Goal: Information Seeking & Learning: Learn about a topic

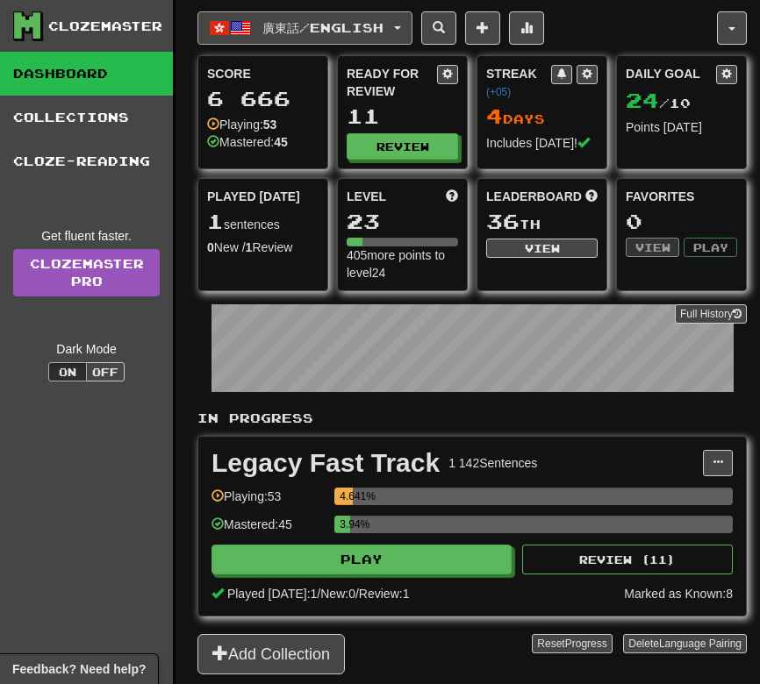
click at [326, 22] on span "廣東話 / English" at bounding box center [322, 27] width 121 height 15
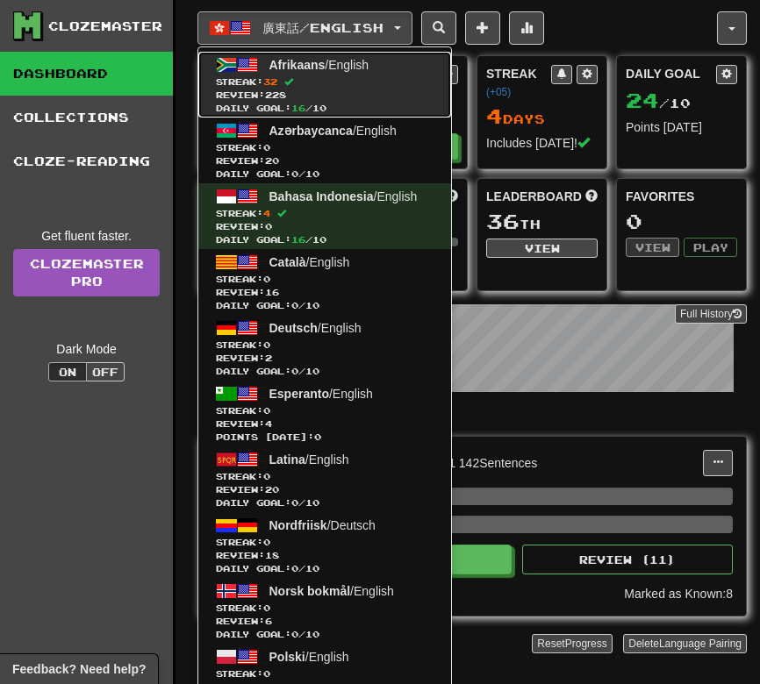
click at [330, 97] on span "Review: 228" at bounding box center [325, 95] width 218 height 13
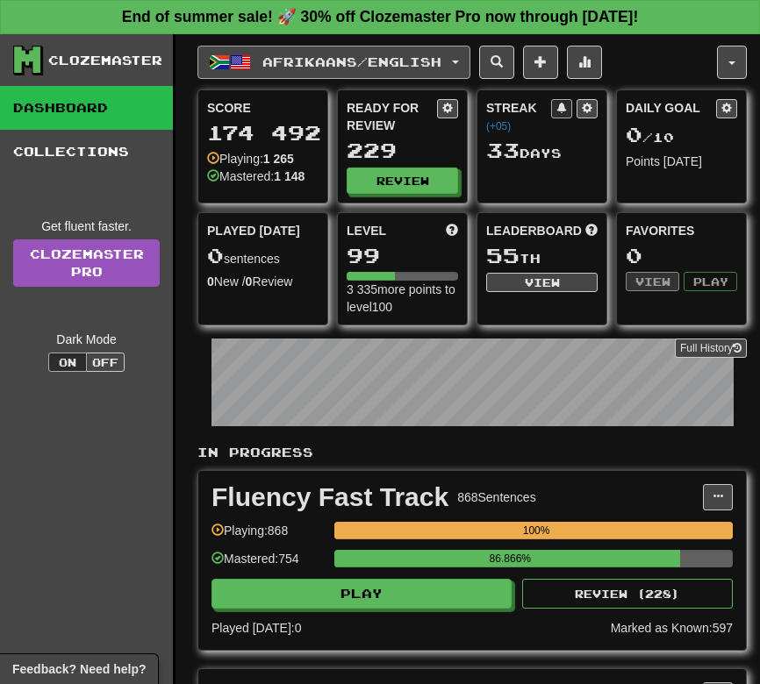
click at [393, 54] on span "Afrikaans / English" at bounding box center [351, 61] width 179 height 15
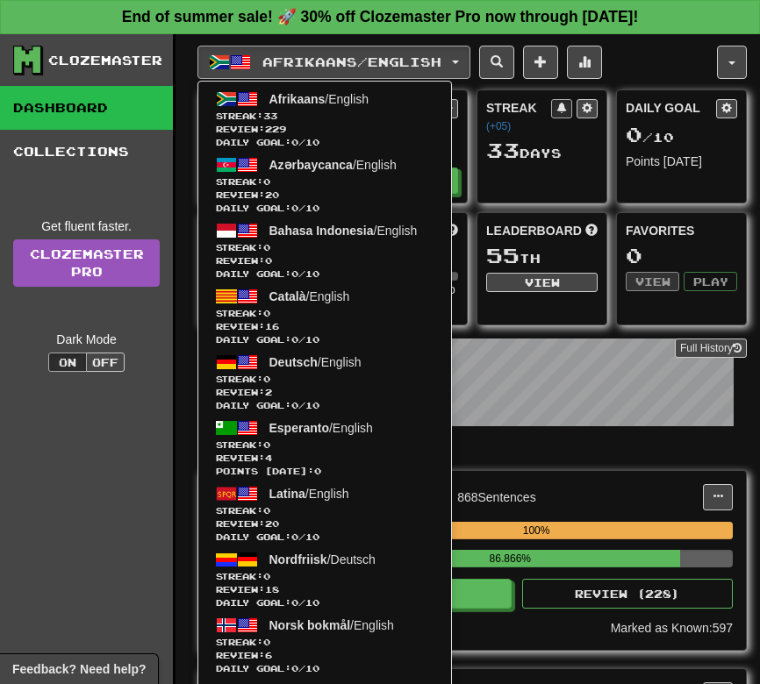
click at [655, 81] on div "Afrikaans / English Afrikaans / English Streak: 33 Review: 229 Daily Goal: 0 / …" at bounding box center [471, 492] width 549 height 917
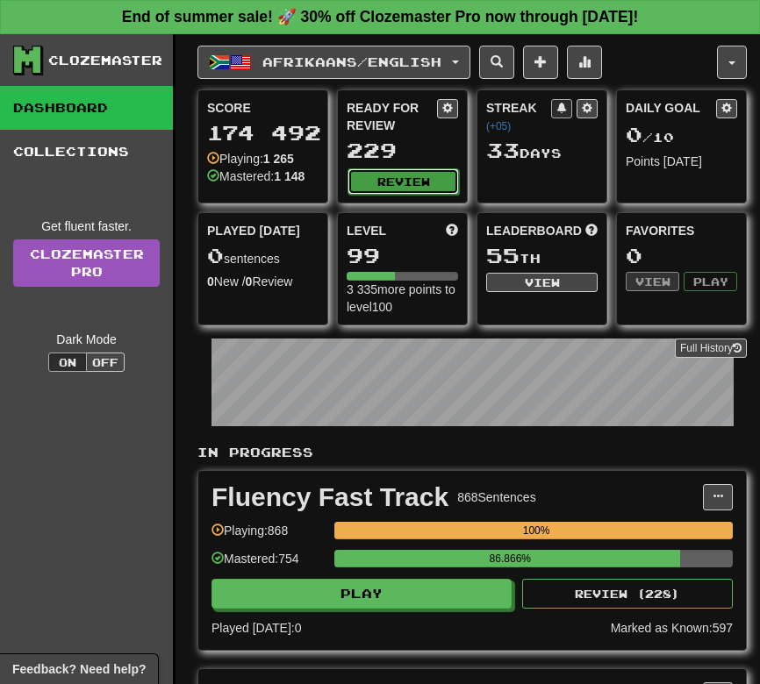
click at [388, 181] on button "Review" at bounding box center [402, 181] width 111 height 26
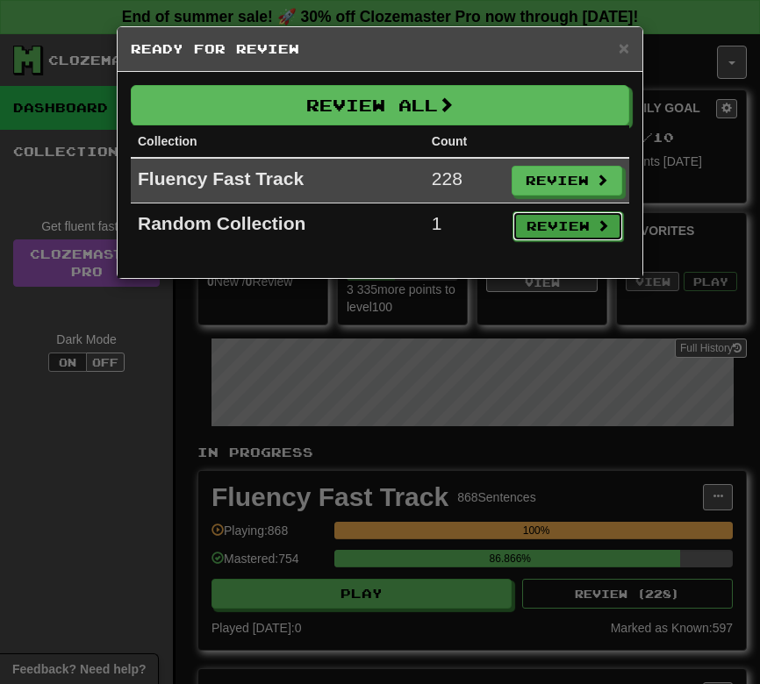
click at [527, 232] on button "Review" at bounding box center [567, 226] width 111 height 30
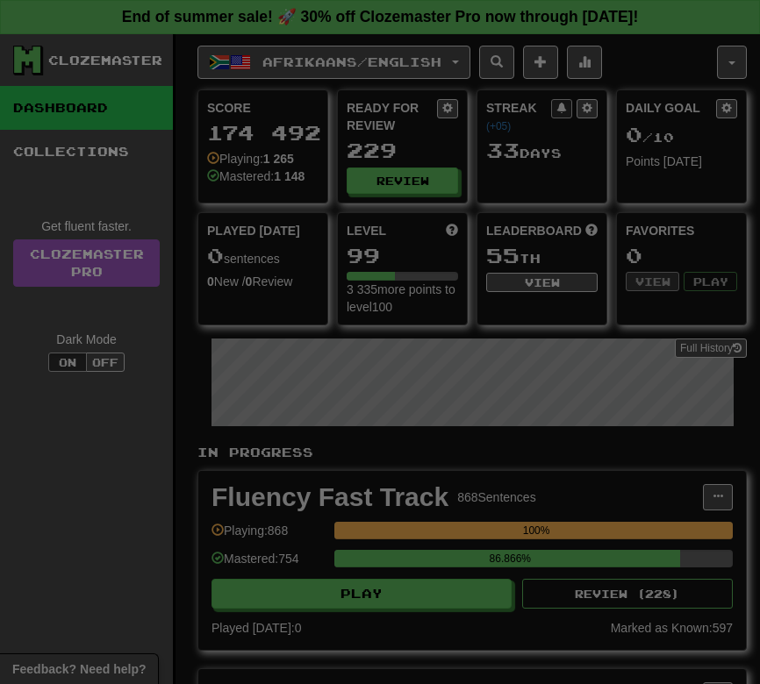
select select "**"
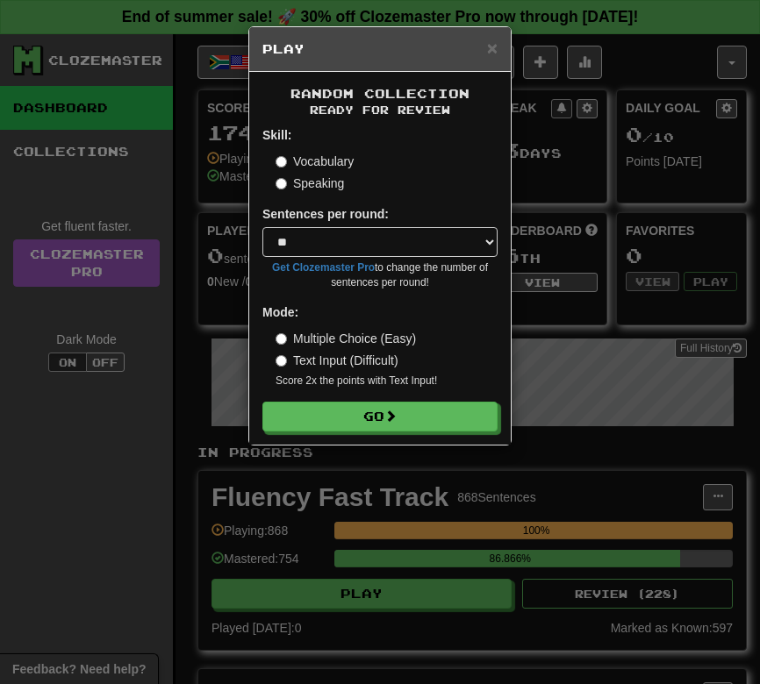
click at [330, 185] on label "Speaking" at bounding box center [310, 184] width 68 height 18
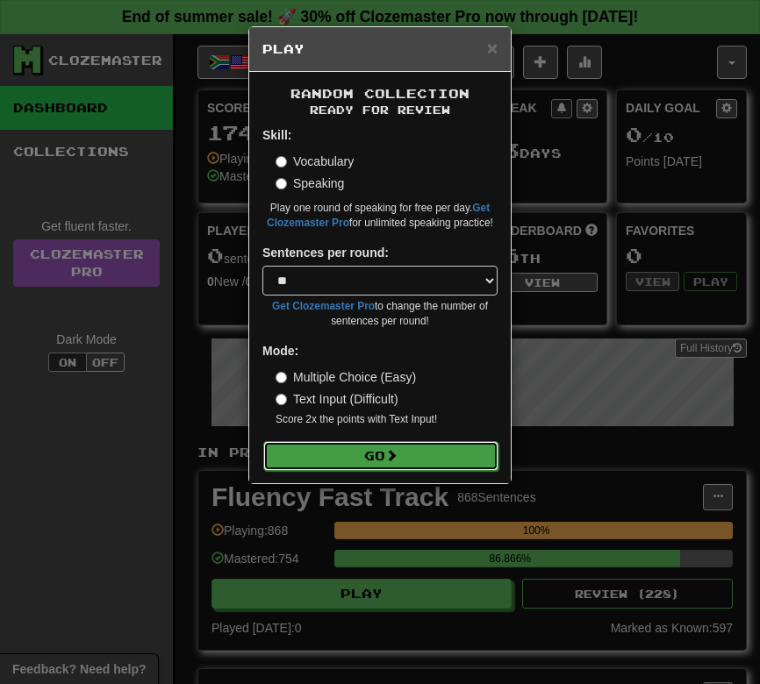
click at [374, 462] on button "Go" at bounding box center [380, 456] width 235 height 30
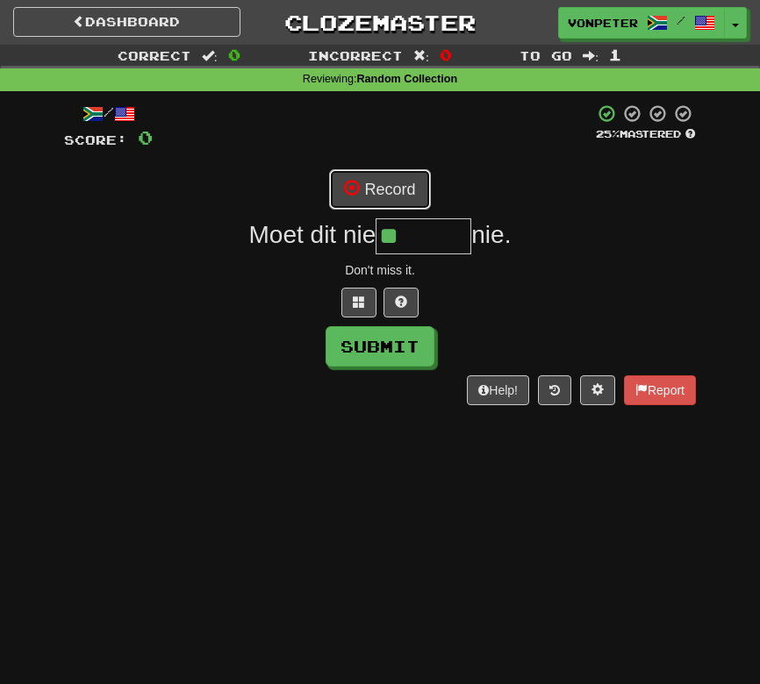
click at [387, 182] on button "Record" at bounding box center [379, 189] width 101 height 40
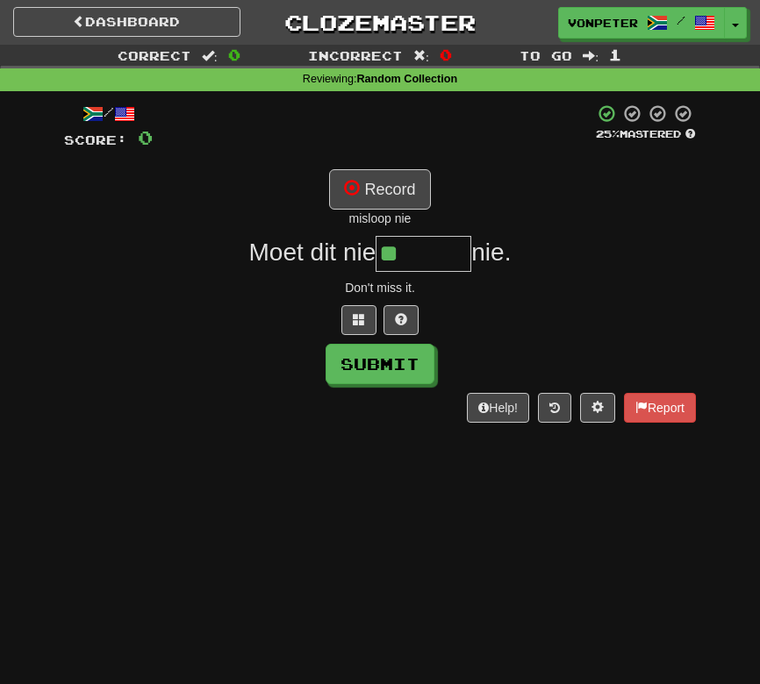
type input "*******"
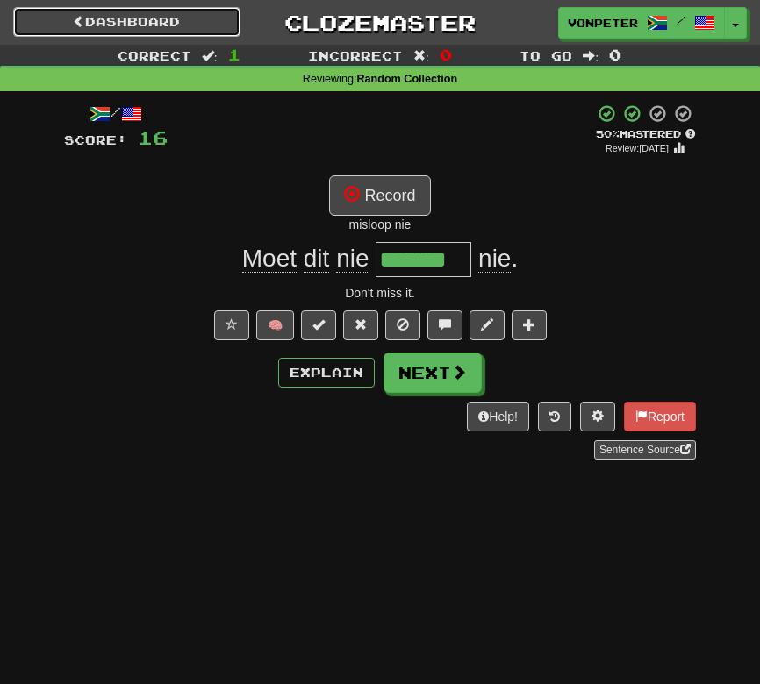
click at [183, 31] on link "Dashboard" at bounding box center [126, 22] width 227 height 30
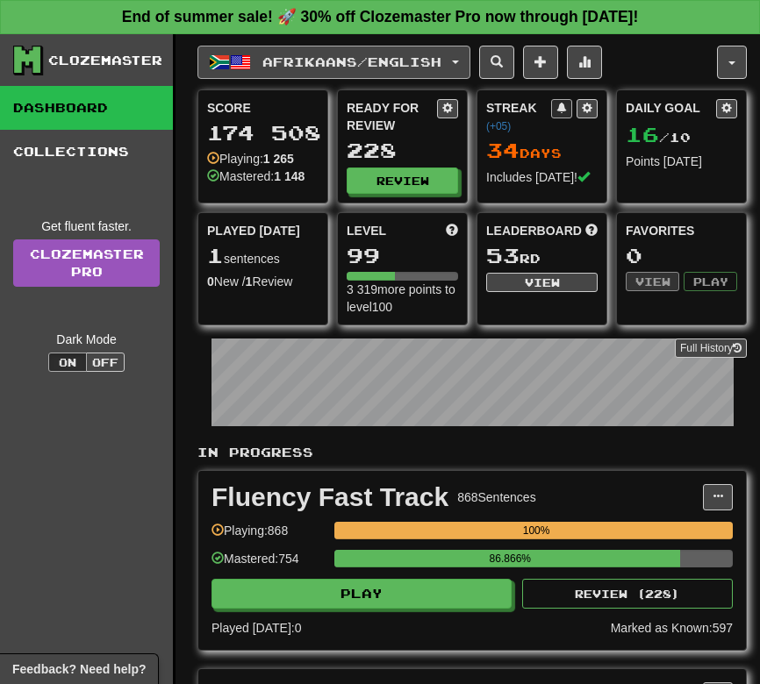
click at [441, 61] on span "Afrikaans / English" at bounding box center [351, 61] width 179 height 15
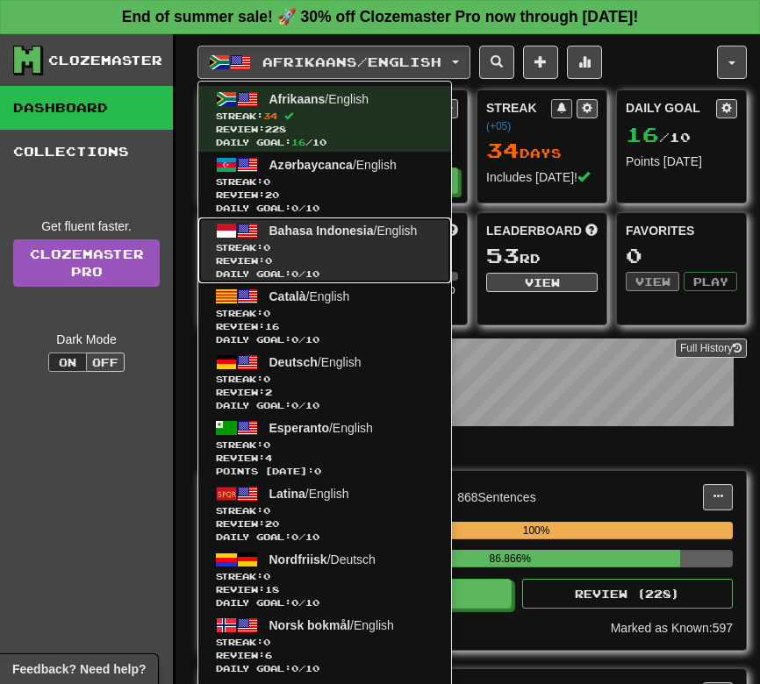
click at [385, 244] on span "Streak: 0" at bounding box center [325, 247] width 218 height 13
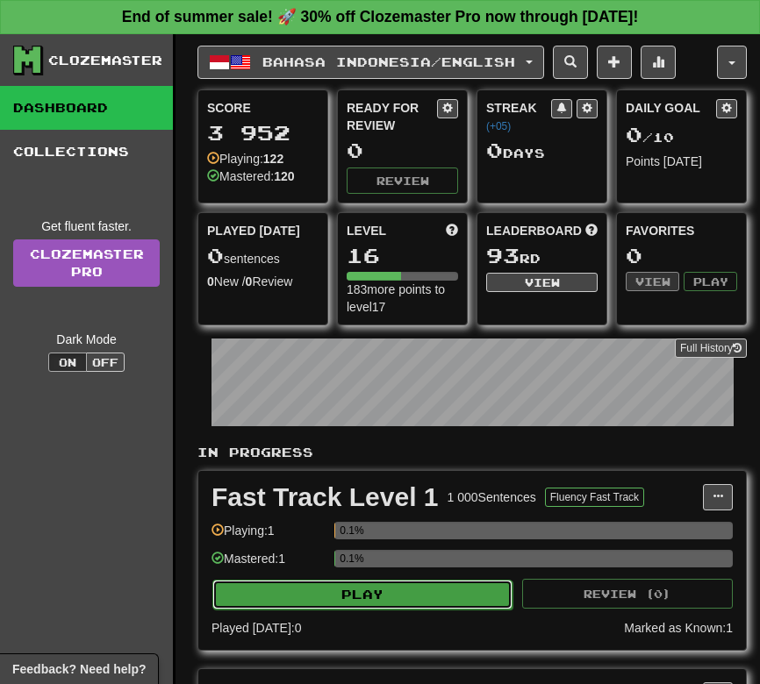
click at [333, 592] on button "Play" at bounding box center [362, 595] width 300 height 30
select select "**"
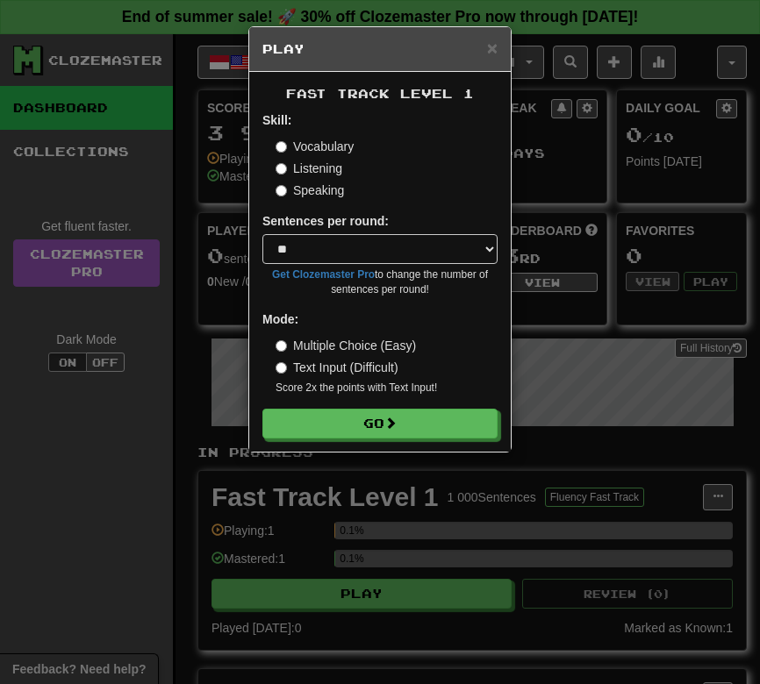
click at [322, 188] on label "Speaking" at bounding box center [310, 191] width 68 height 18
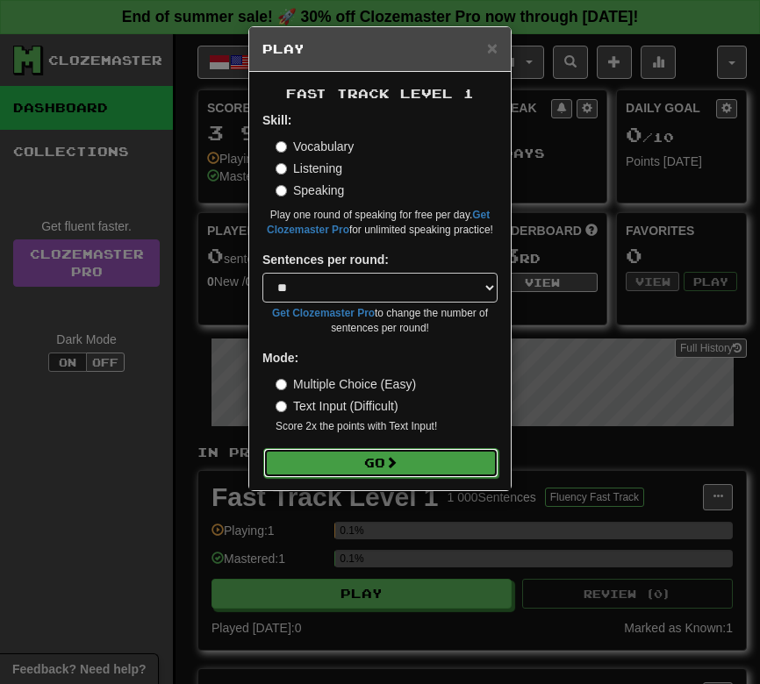
click at [318, 459] on button "Go" at bounding box center [380, 463] width 235 height 30
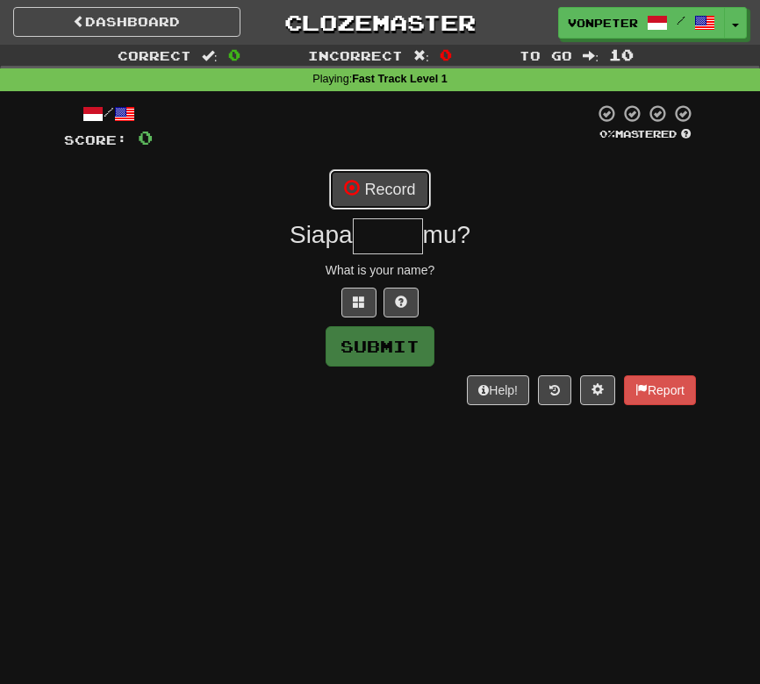
click at [397, 187] on button "Record" at bounding box center [379, 189] width 101 height 40
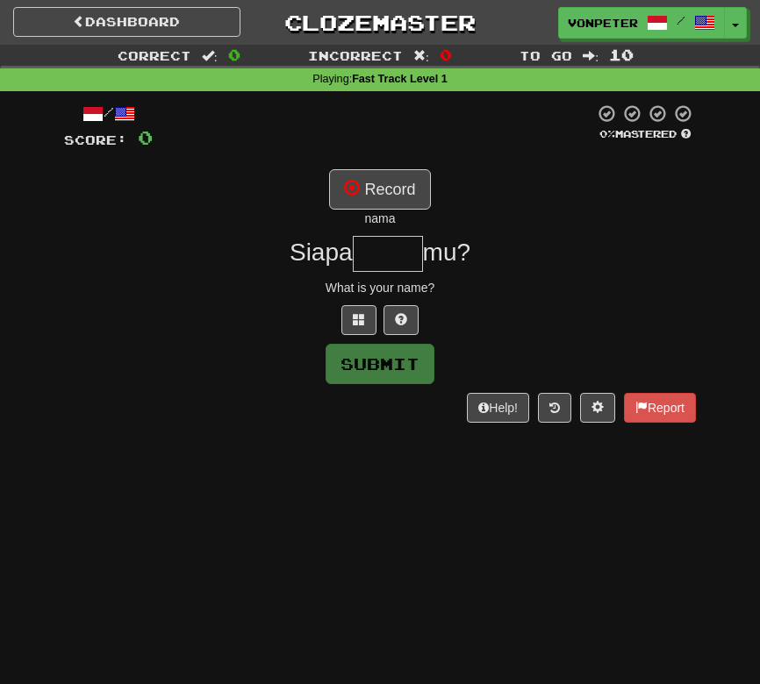
click at [390, 225] on div "nama" at bounding box center [380, 219] width 632 height 18
copy div "nama"
click at [391, 245] on input "text" at bounding box center [388, 253] width 70 height 35
paste input "****"
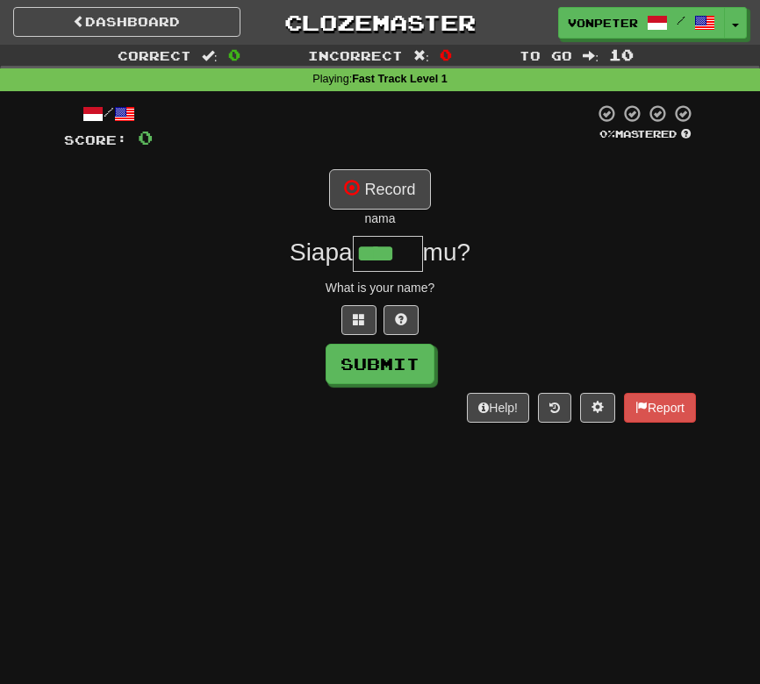
type input "****"
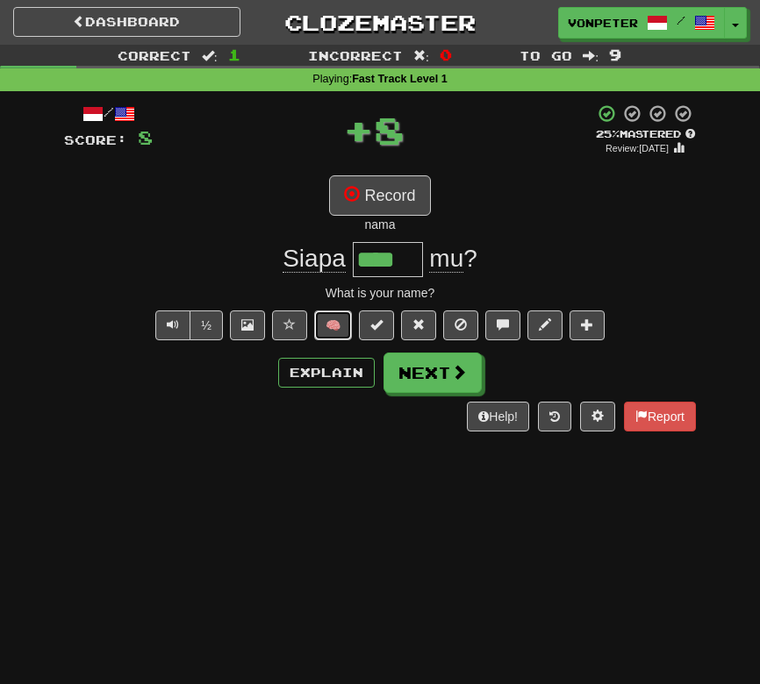
click at [330, 324] on button "🧠" at bounding box center [333, 326] width 38 height 30
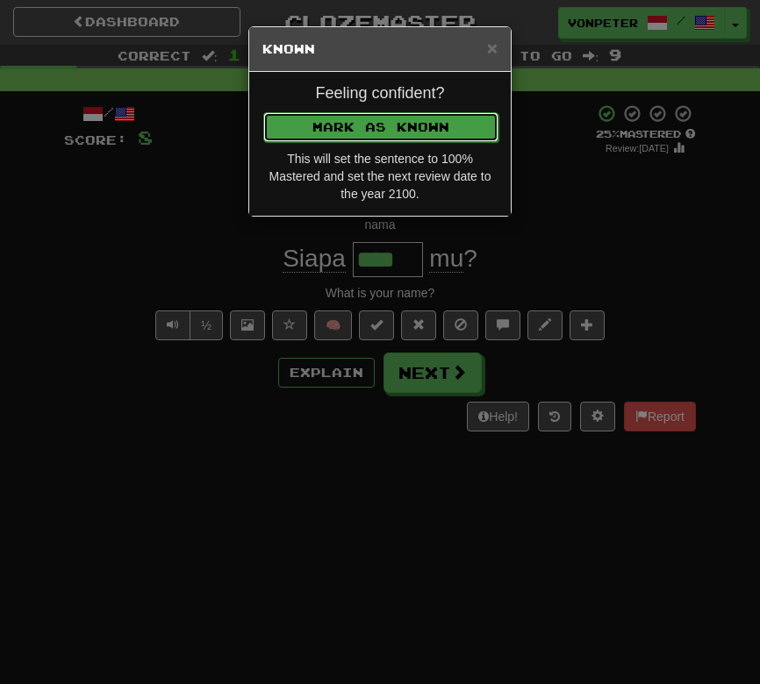
click at [339, 120] on button "Mark as Known" at bounding box center [380, 127] width 235 height 30
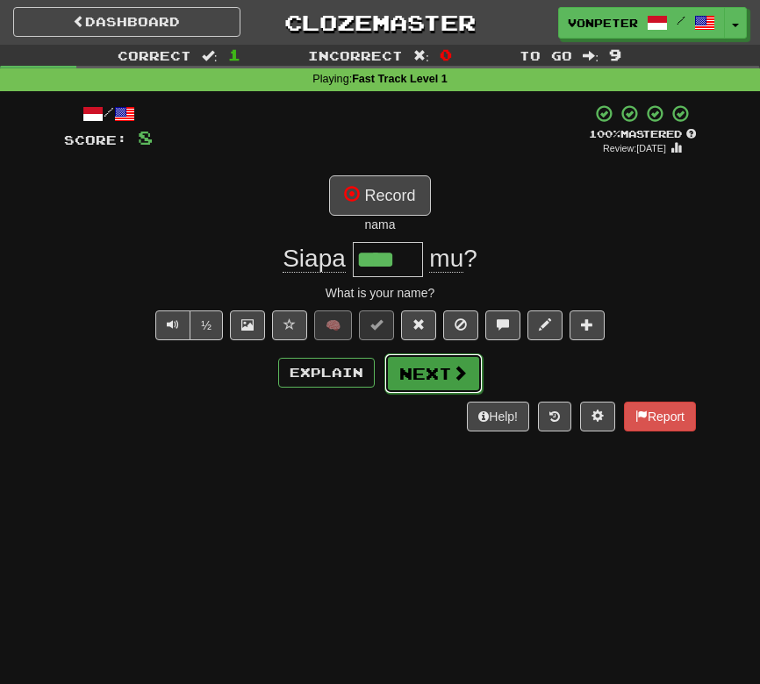
click at [421, 380] on button "Next" at bounding box center [433, 374] width 98 height 40
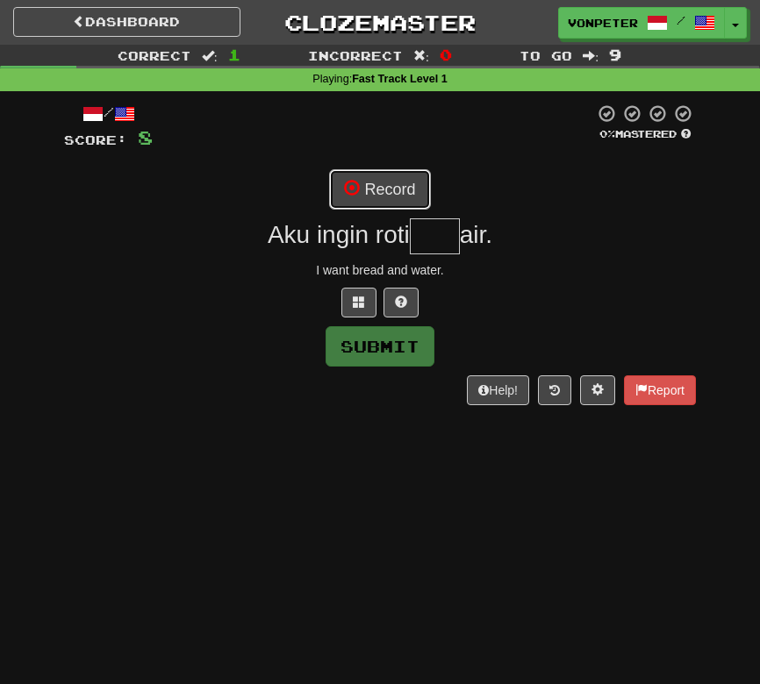
click at [361, 184] on button "Record" at bounding box center [379, 189] width 101 height 40
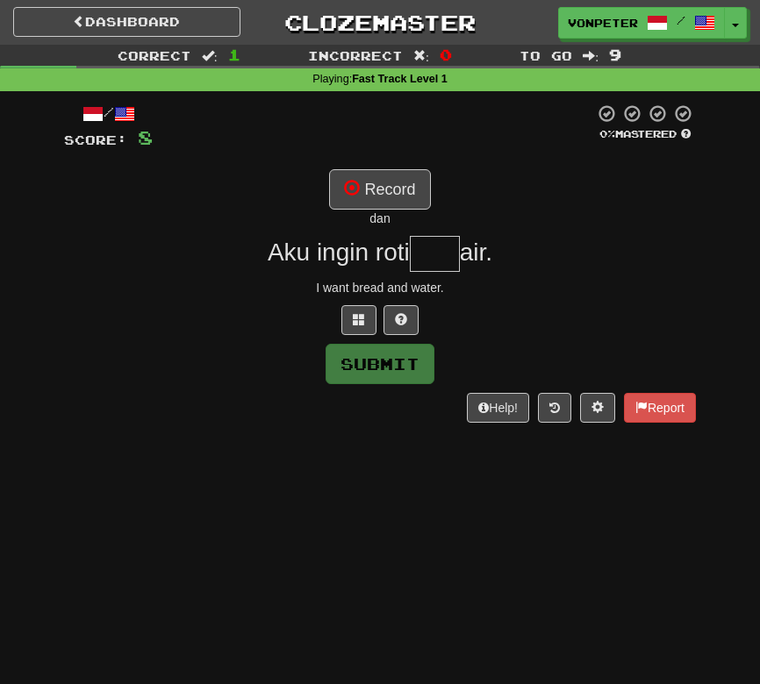
click at [378, 232] on div "/ Score: 8 0 % Mastered Record dan Aku ingin roti air. I want bread and water. …" at bounding box center [380, 263] width 632 height 319
click at [383, 219] on div "dan" at bounding box center [380, 219] width 632 height 18
copy div "dan"
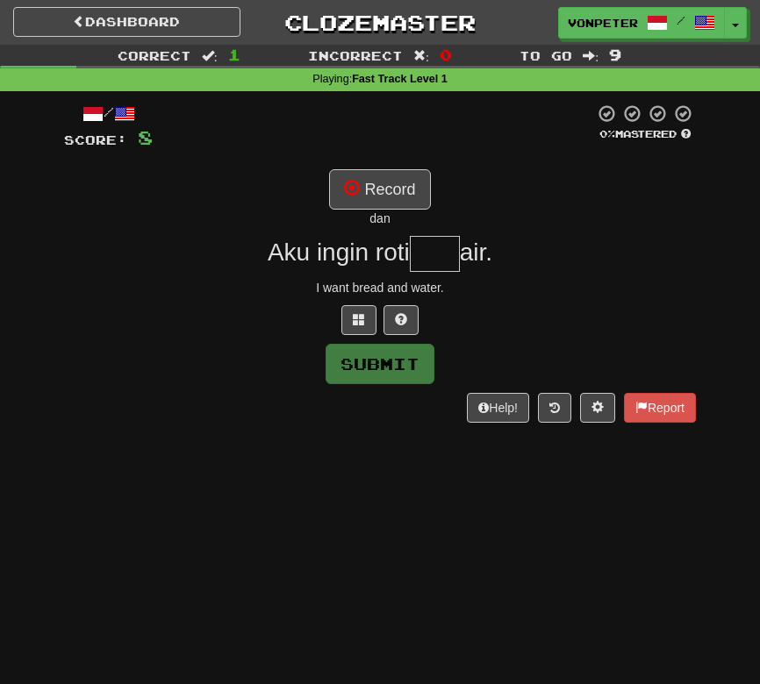
click at [452, 261] on input "text" at bounding box center [435, 253] width 50 height 35
paste input "***"
type input "***"
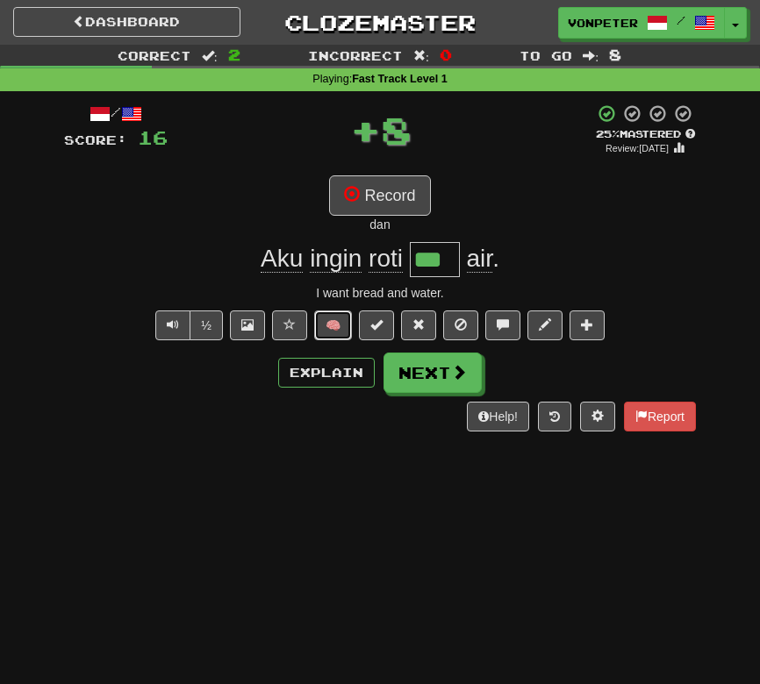
click at [332, 330] on button "🧠" at bounding box center [333, 326] width 38 height 30
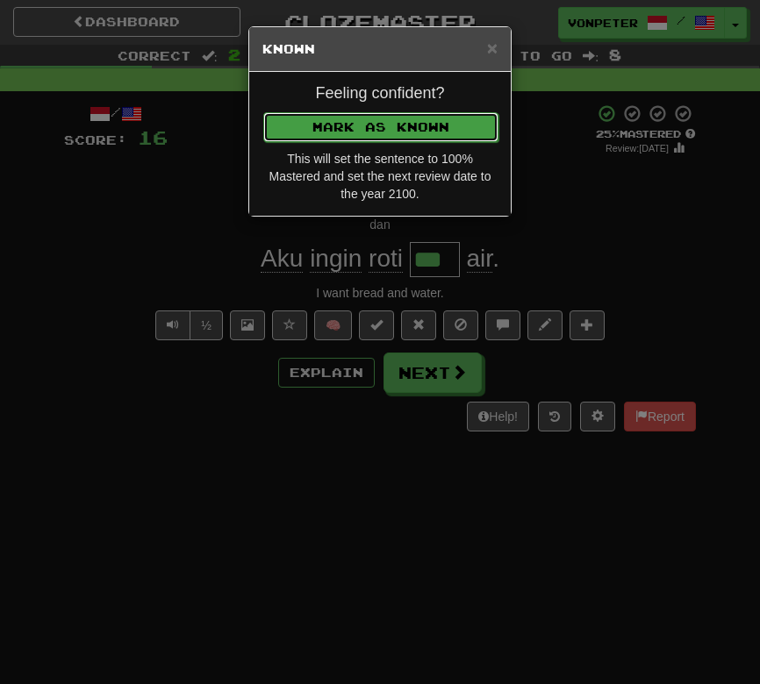
click at [357, 115] on button "Mark as Known" at bounding box center [380, 127] width 235 height 30
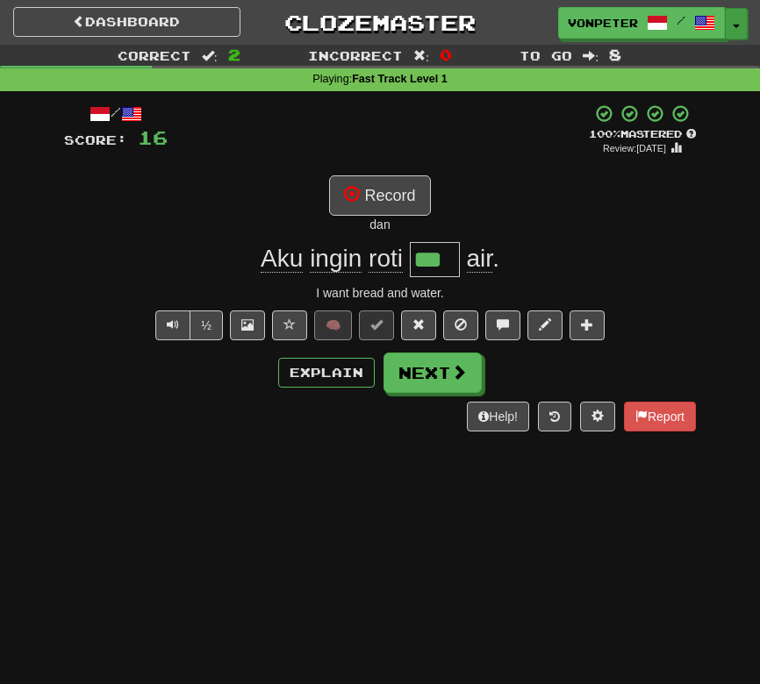
click at [738, 25] on span "button" at bounding box center [736, 27] width 7 height 4
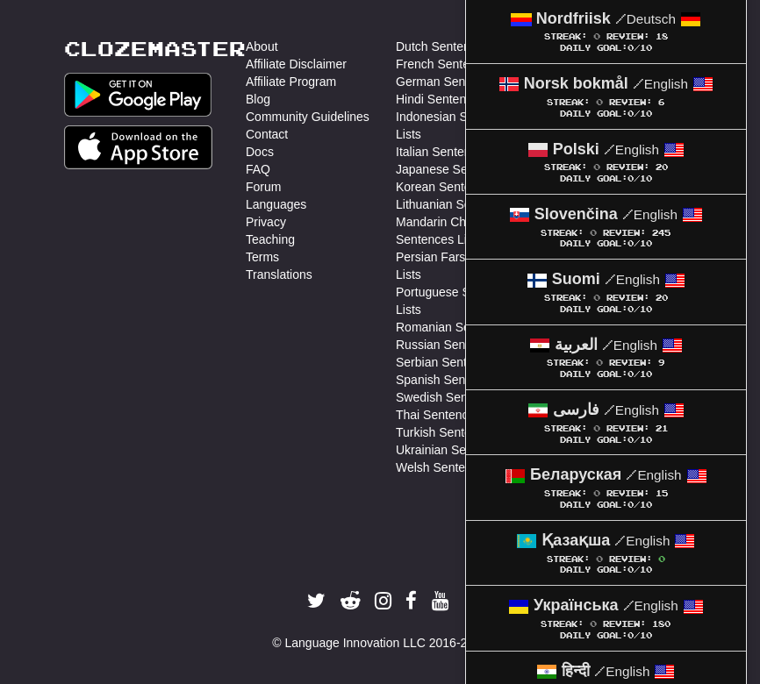
scroll to position [741, 0]
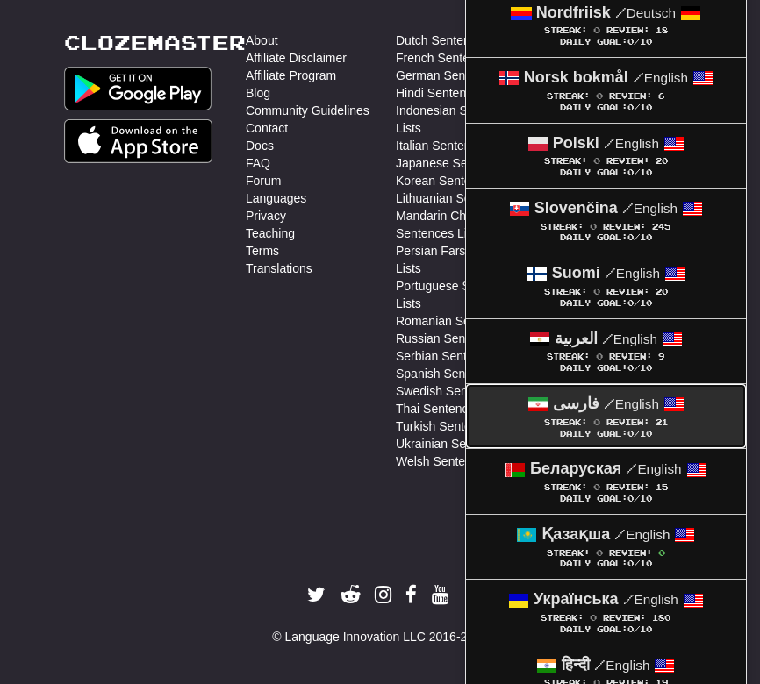
click at [593, 427] on span "0" at bounding box center [596, 422] width 7 height 11
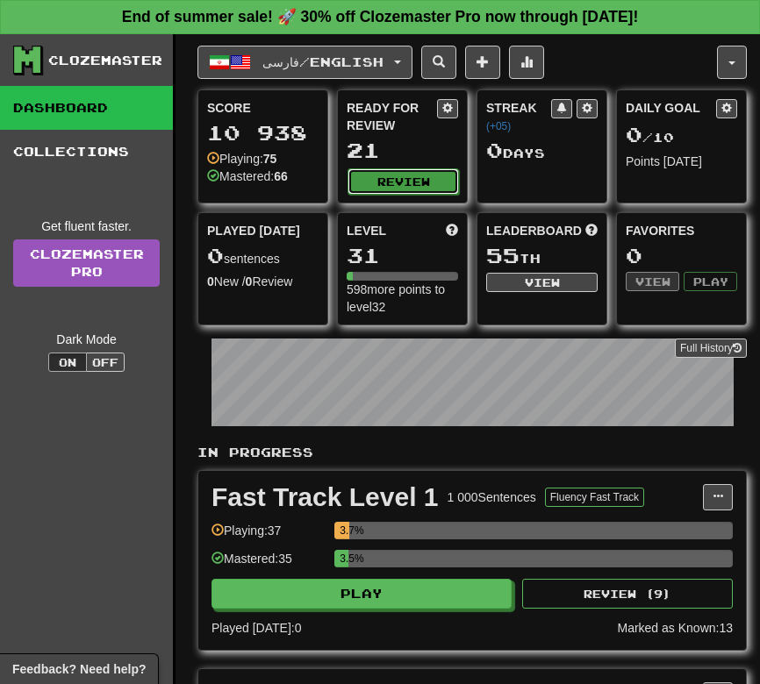
click at [407, 176] on button "Review" at bounding box center [402, 181] width 111 height 26
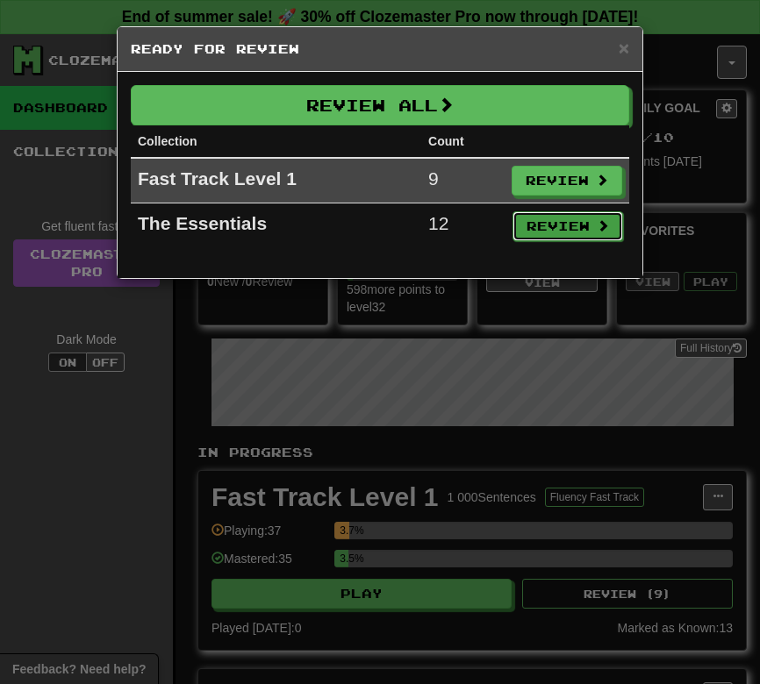
click at [541, 216] on button "Review" at bounding box center [567, 226] width 111 height 30
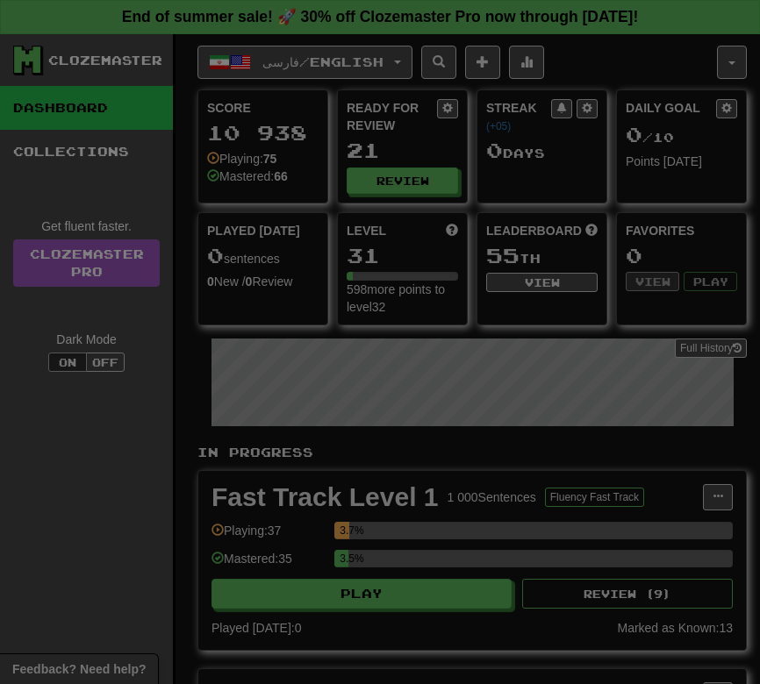
select select "**"
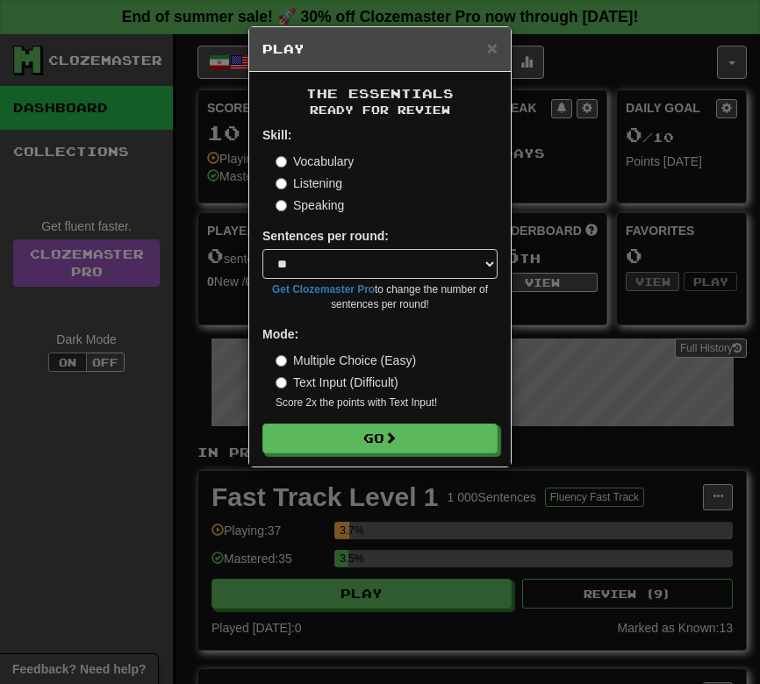
click at [301, 209] on label "Speaking" at bounding box center [310, 206] width 68 height 18
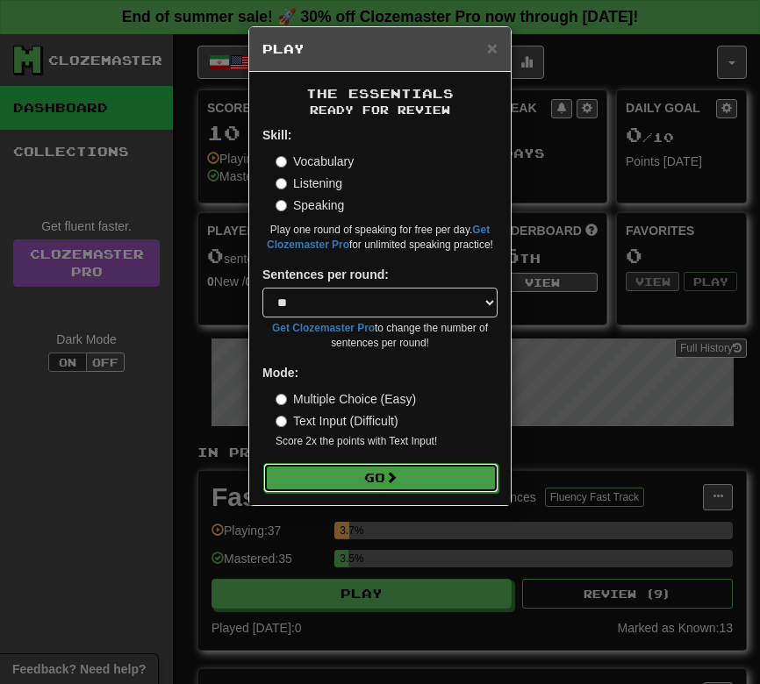
click at [326, 488] on button "Go" at bounding box center [380, 478] width 235 height 30
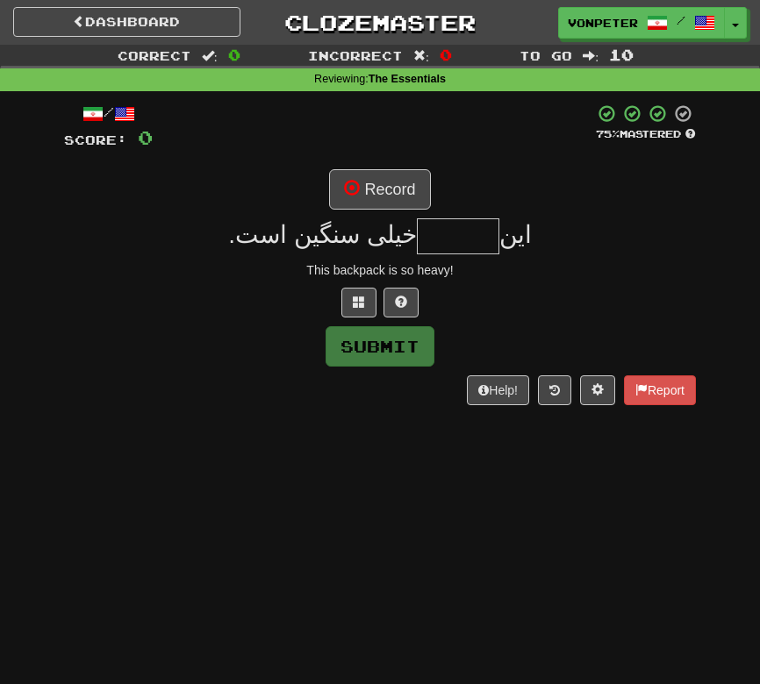
type input "*"
type input "*********"
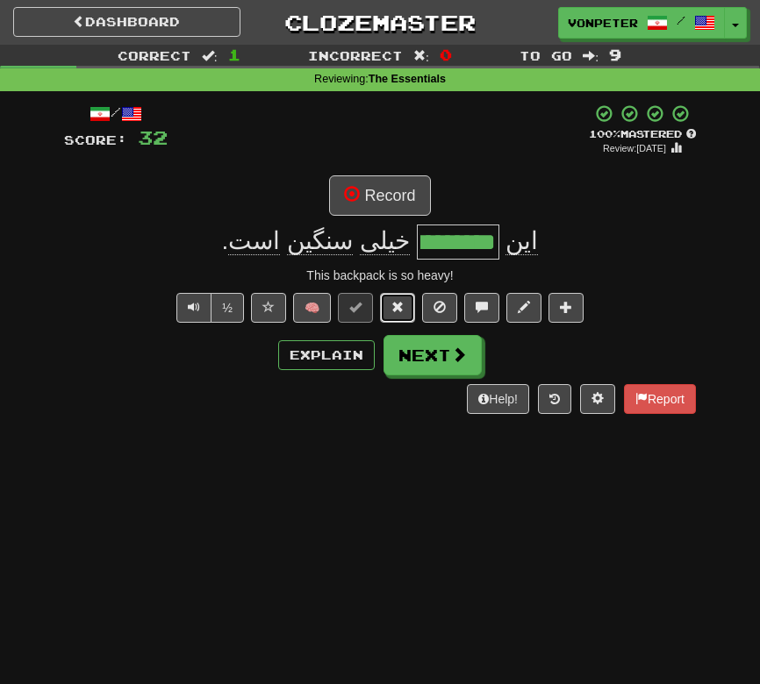
click at [392, 309] on span at bounding box center [397, 307] width 12 height 12
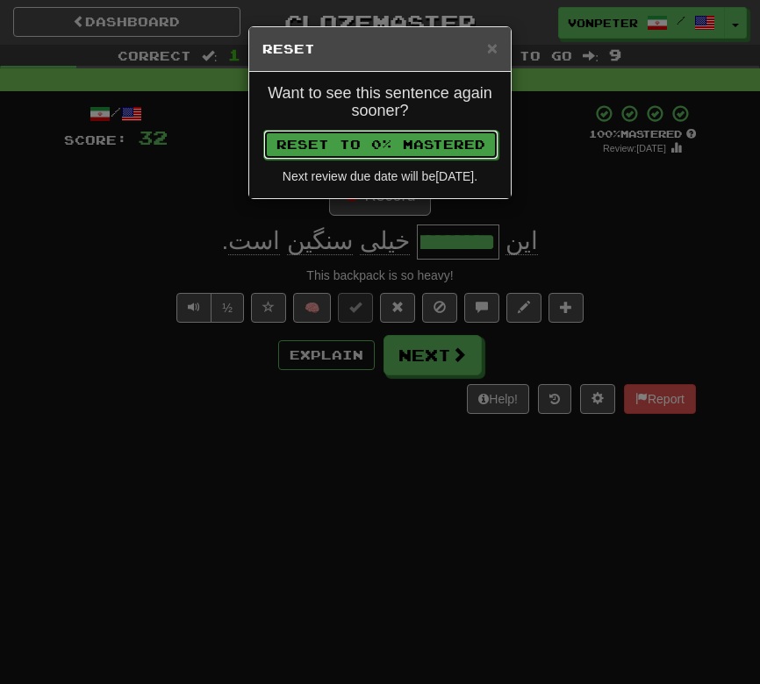
click at [369, 152] on button "Reset to 0% Mastered" at bounding box center [380, 145] width 235 height 30
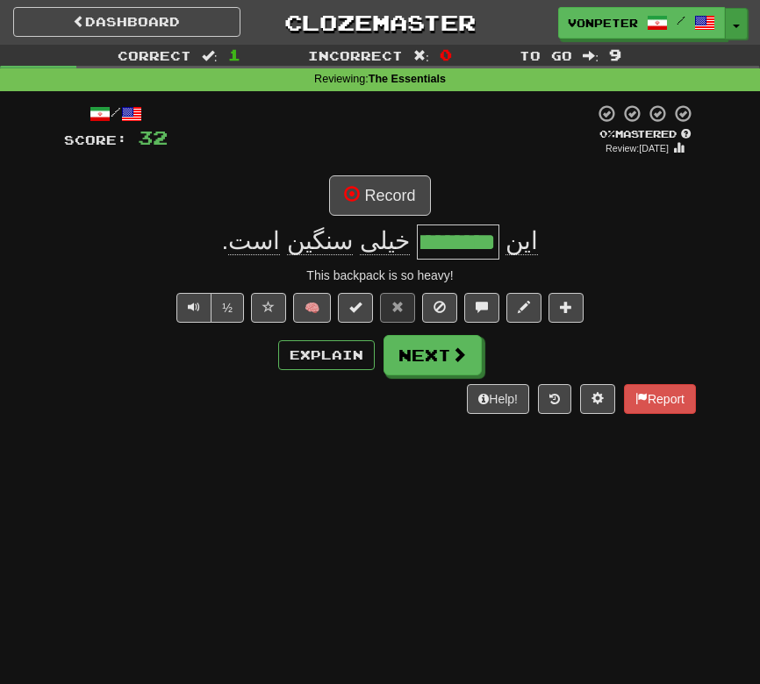
click at [734, 29] on button "Toggle Dropdown" at bounding box center [736, 24] width 23 height 32
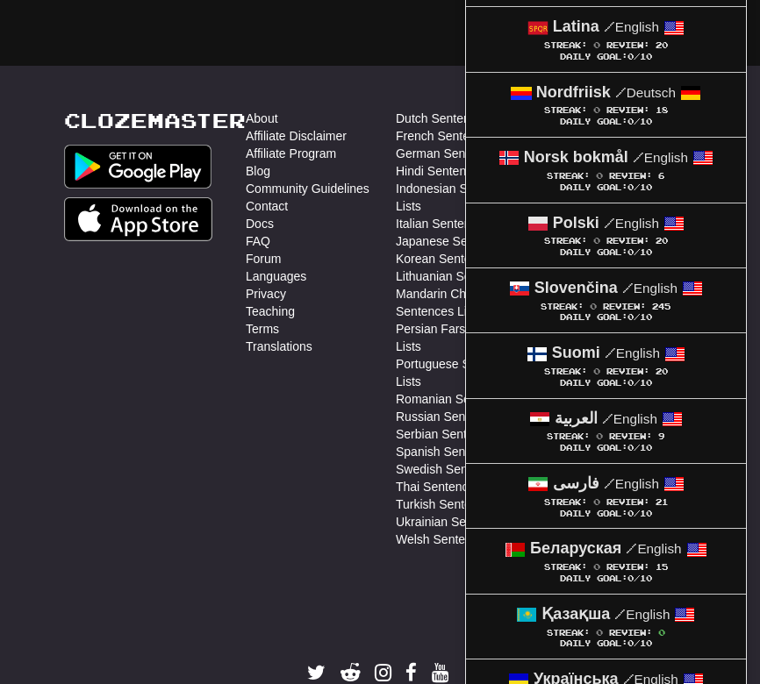
scroll to position [1091, 0]
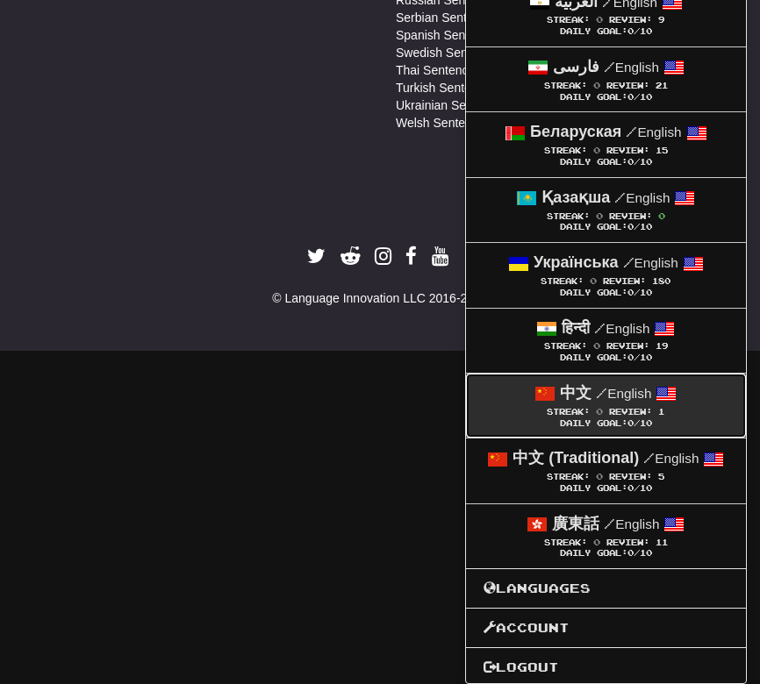
click at [619, 413] on span "Review:" at bounding box center [630, 412] width 43 height 10
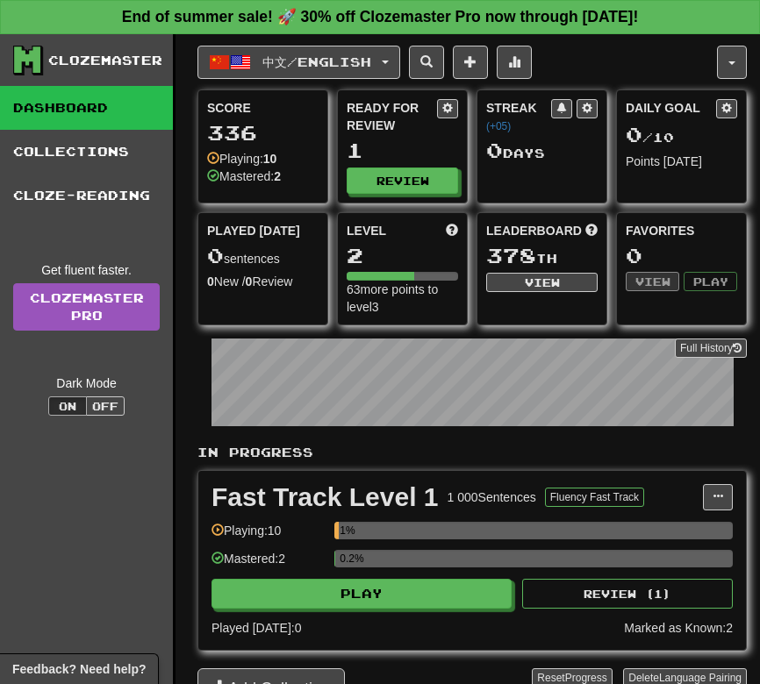
click at [368, 166] on div "Ready for Review 1 Review" at bounding box center [402, 146] width 129 height 112
click at [368, 174] on button "Review" at bounding box center [402, 181] width 111 height 26
select select "**"
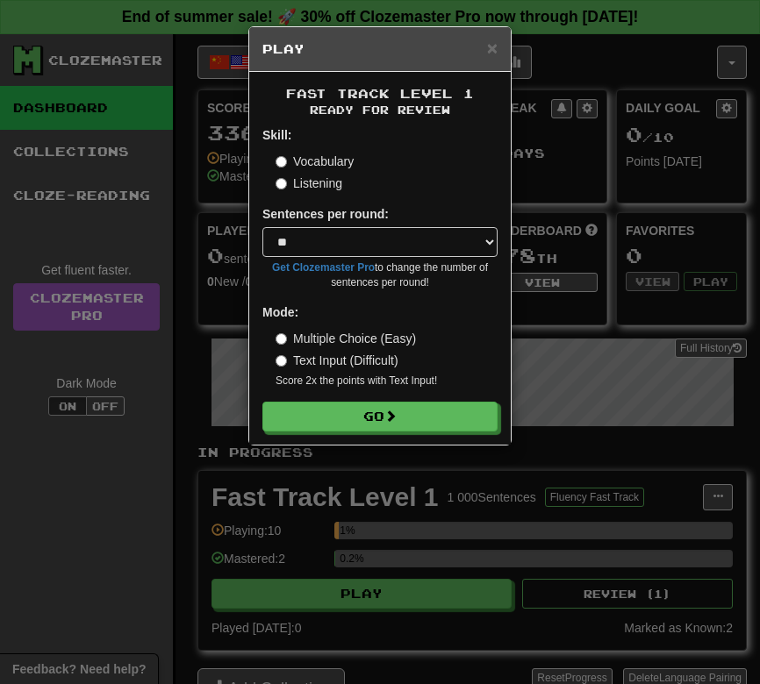
click at [325, 191] on label "Listening" at bounding box center [309, 184] width 67 height 18
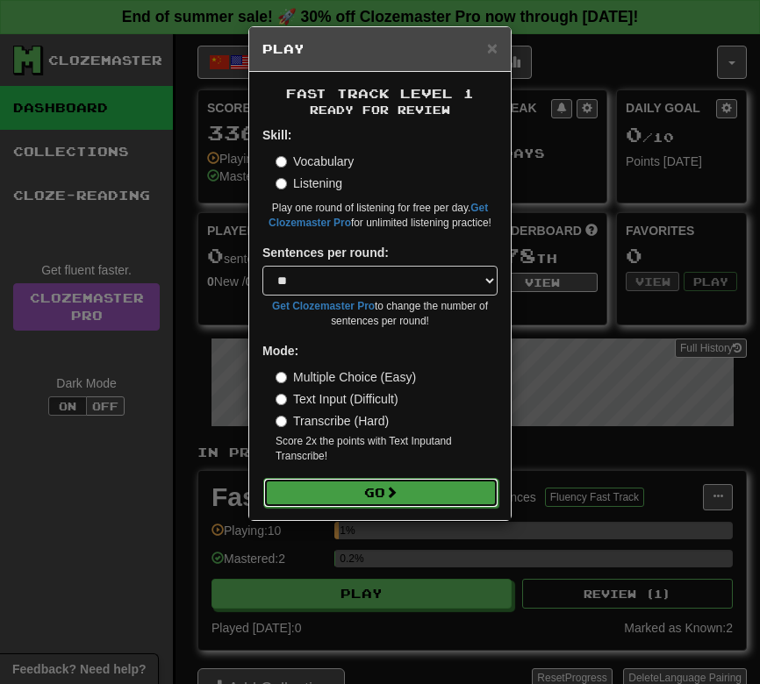
click at [331, 494] on button "Go" at bounding box center [380, 493] width 235 height 30
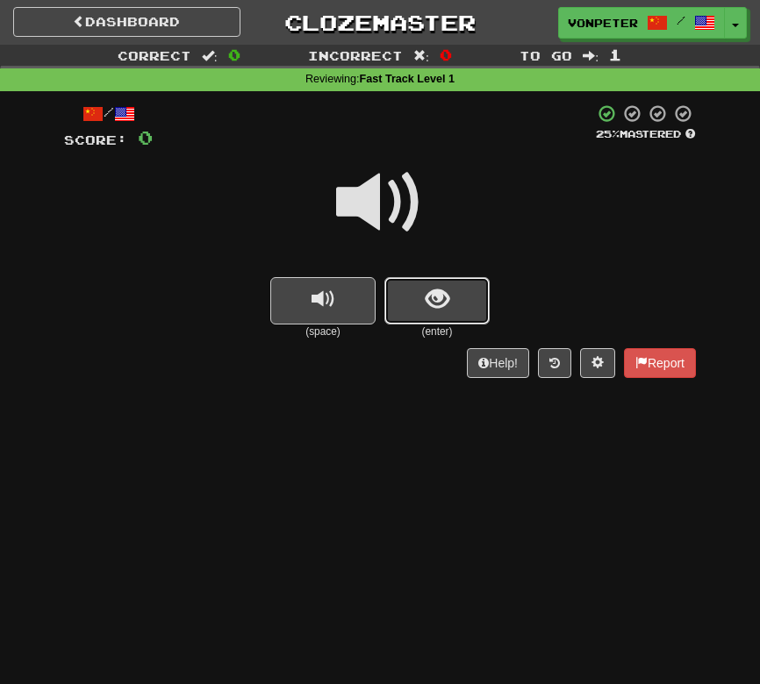
click at [435, 306] on span "show sentence" at bounding box center [438, 300] width 24 height 24
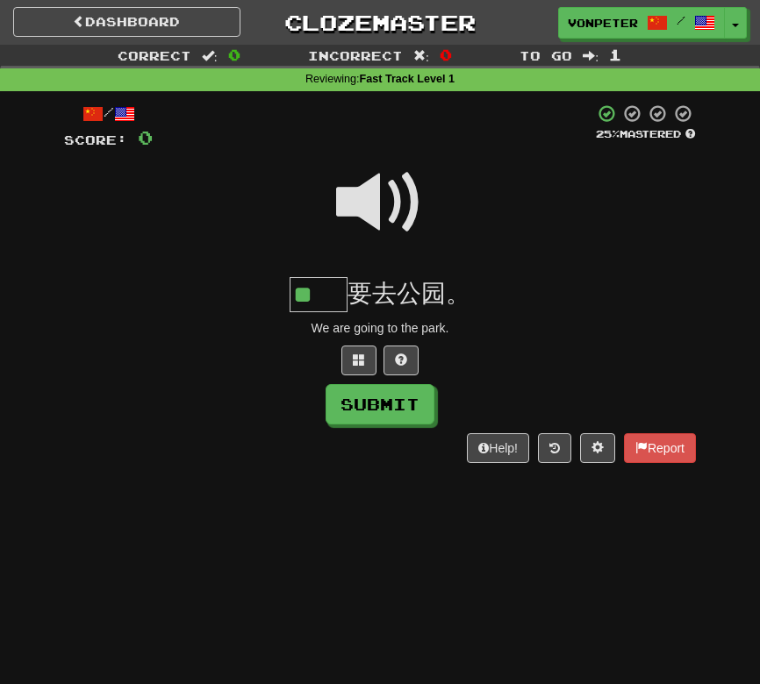
type input "**"
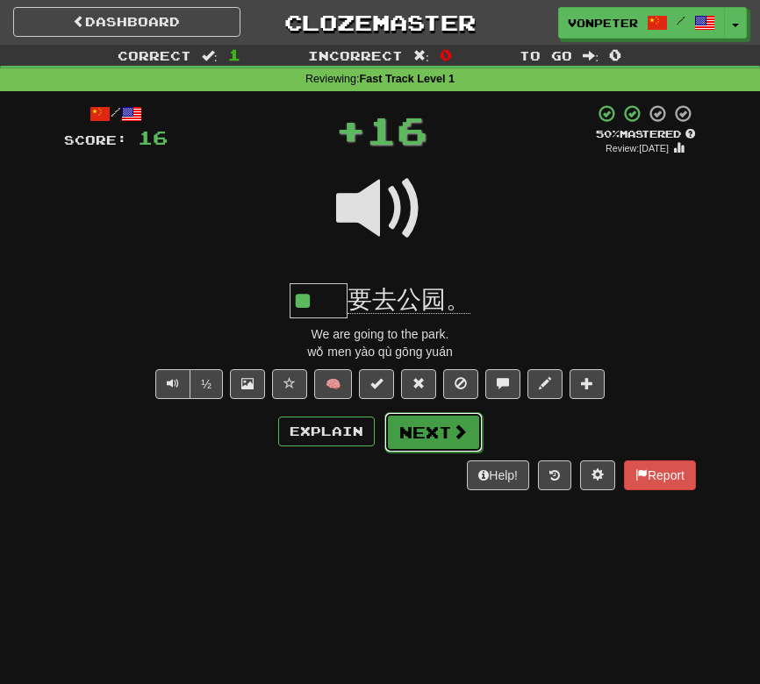
click at [411, 428] on button "Next" at bounding box center [433, 432] width 98 height 40
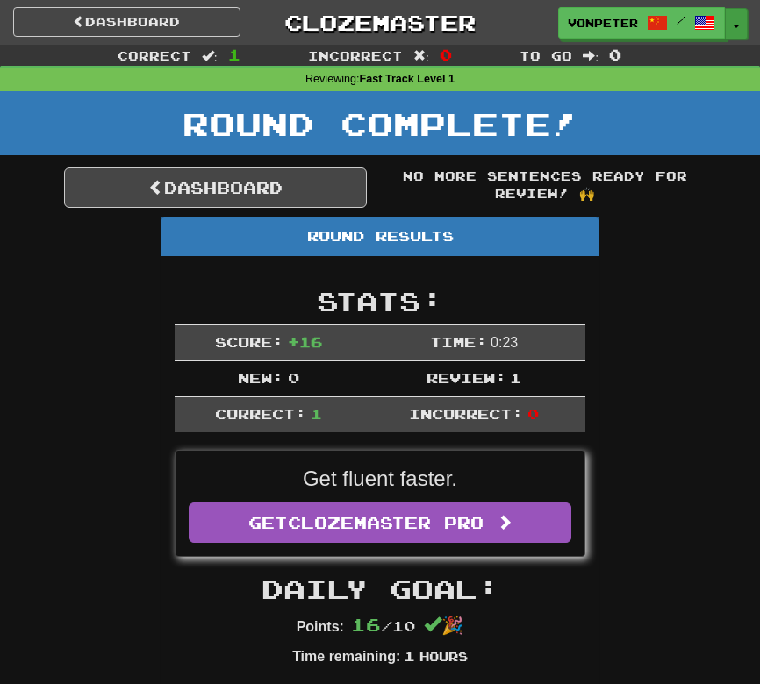
click at [733, 25] on span "button" at bounding box center [736, 27] width 7 height 4
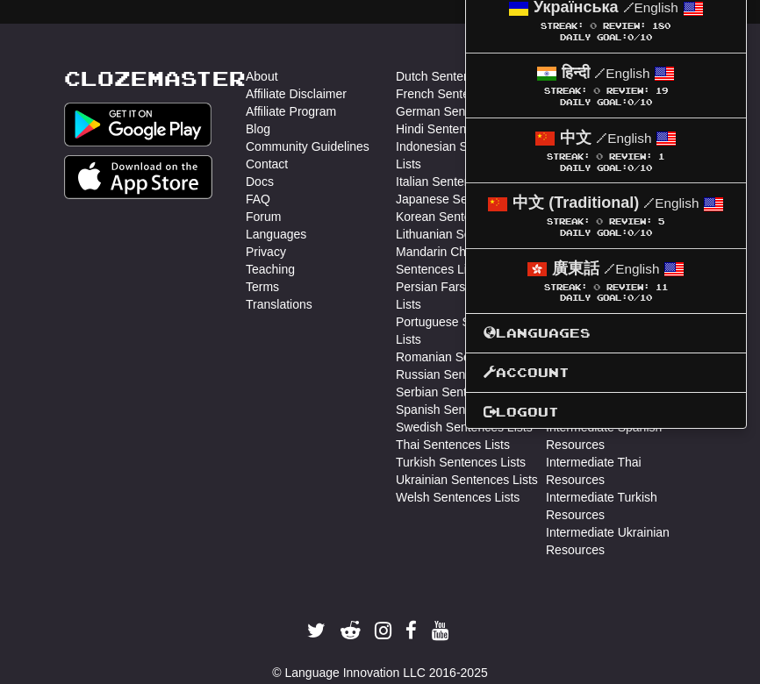
scroll to position [1348, 0]
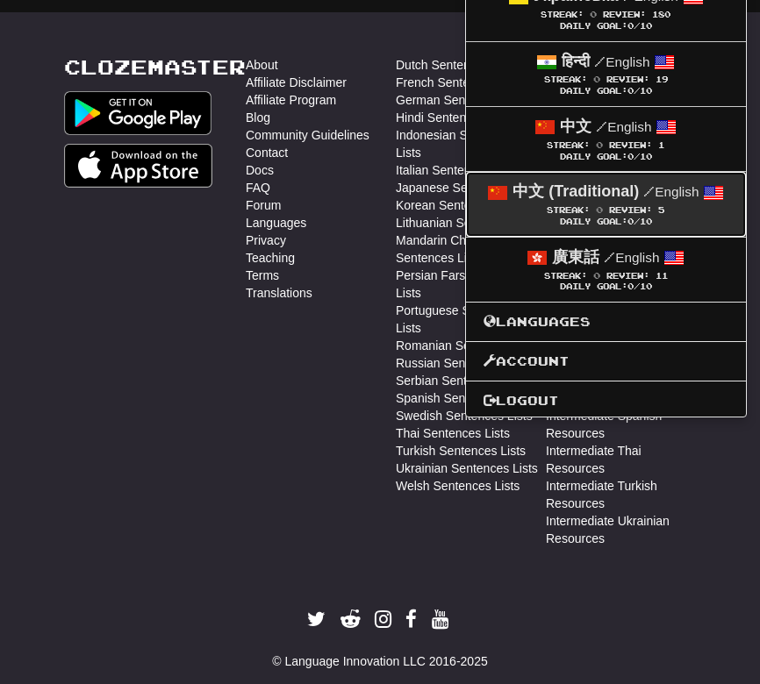
click at [661, 215] on span "5" at bounding box center [661, 210] width 6 height 10
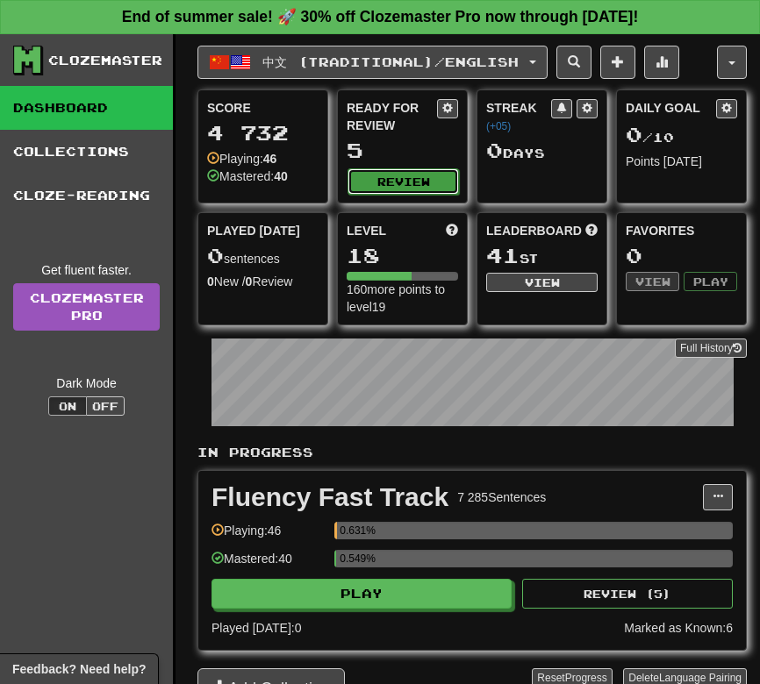
click at [404, 178] on button "Review" at bounding box center [402, 181] width 111 height 26
select select "**"
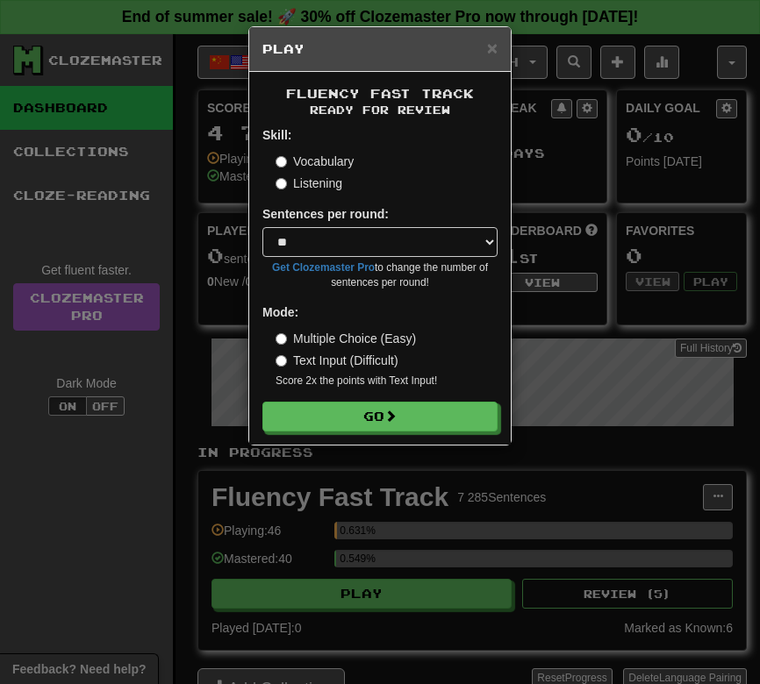
click at [326, 186] on label "Listening" at bounding box center [309, 184] width 67 height 18
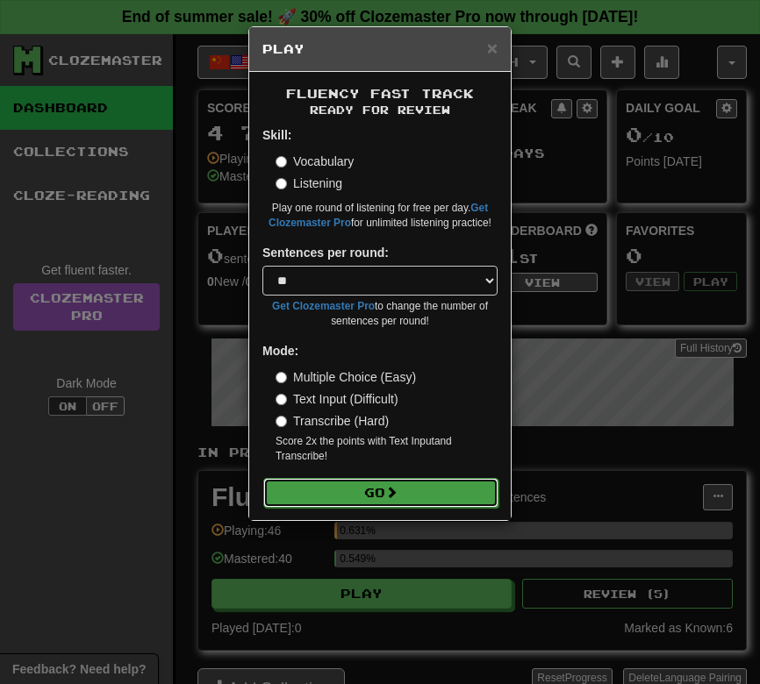
click at [352, 505] on button "Go" at bounding box center [380, 493] width 235 height 30
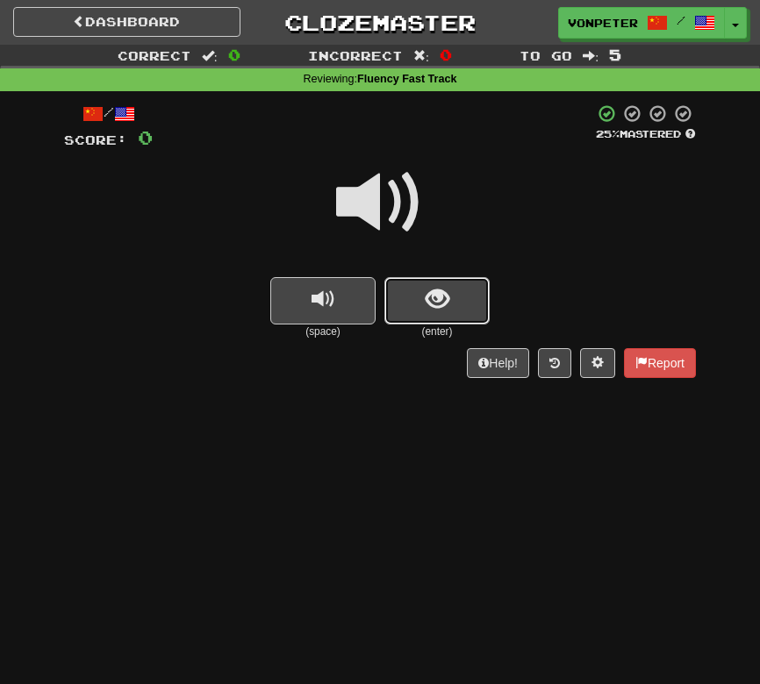
click at [427, 309] on span "show sentence" at bounding box center [438, 300] width 24 height 24
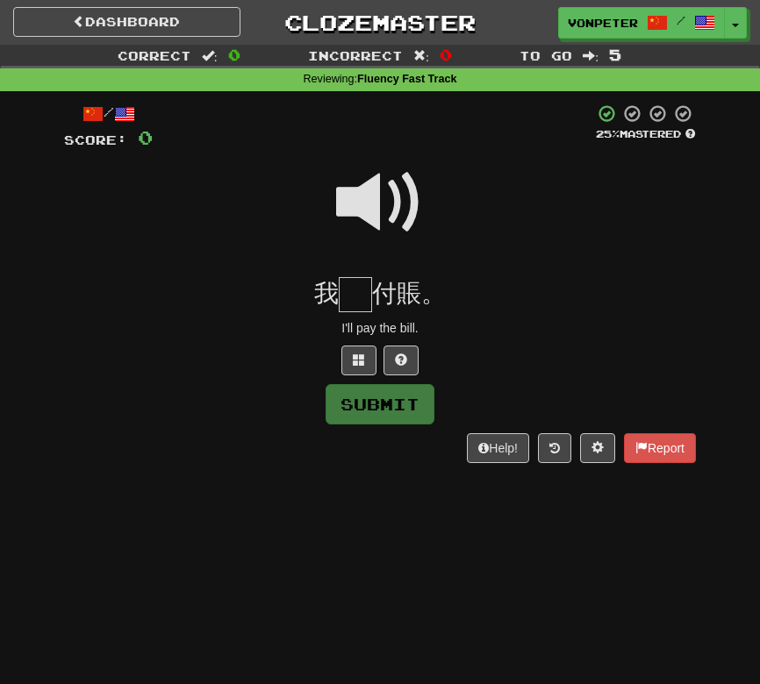
click at [352, 303] on input "text" at bounding box center [355, 294] width 33 height 35
type input "*"
click at [383, 205] on span at bounding box center [380, 203] width 88 height 88
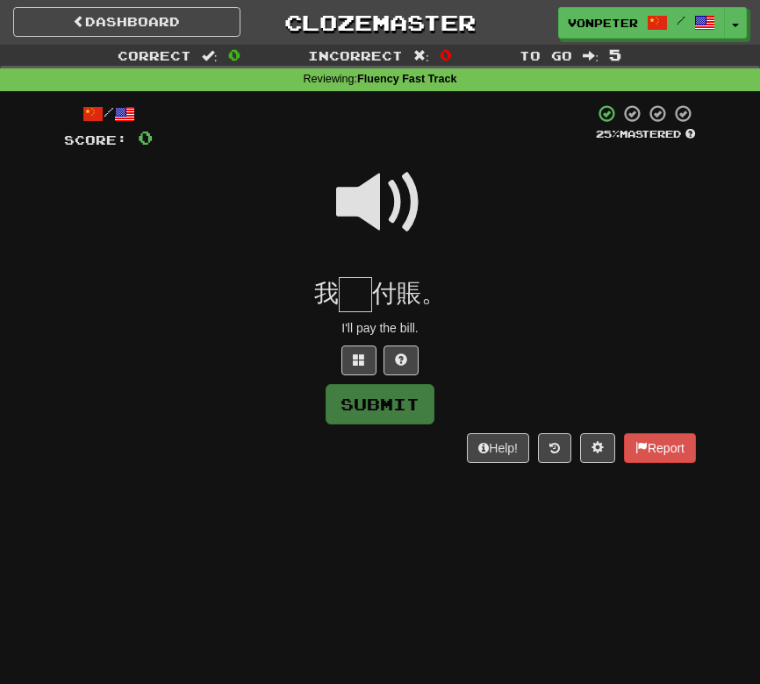
click at [354, 290] on input "text" at bounding box center [355, 294] width 33 height 35
type input "*"
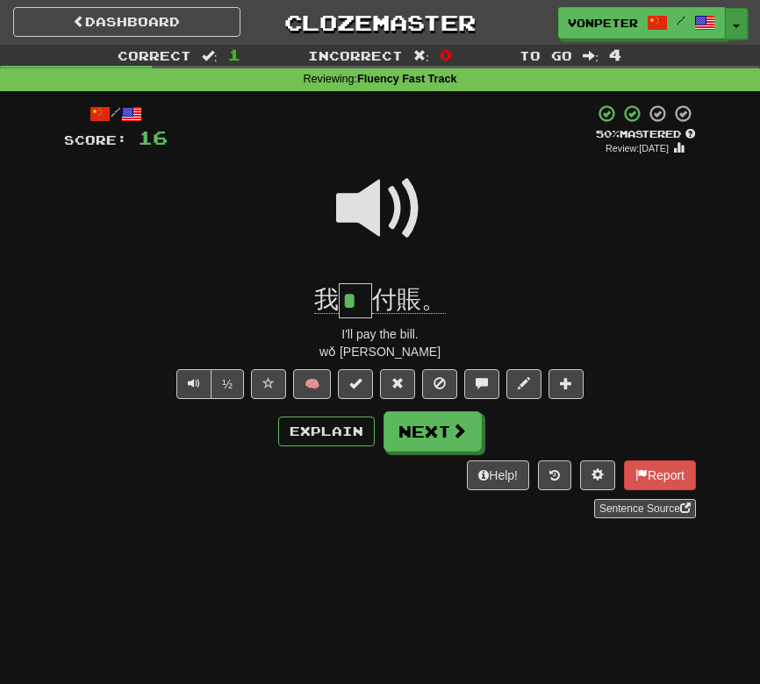
click at [740, 25] on button "Toggle Dropdown" at bounding box center [736, 24] width 23 height 32
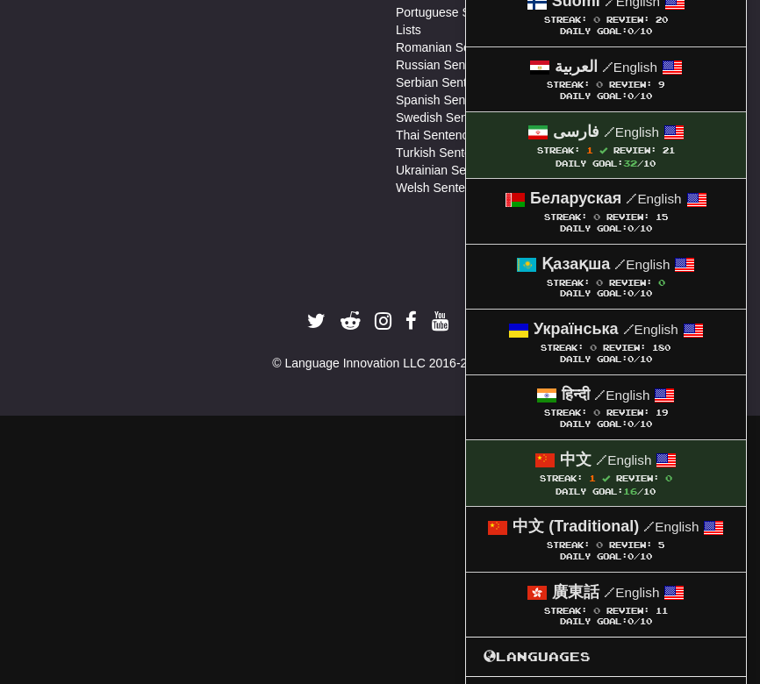
scroll to position [1093, 0]
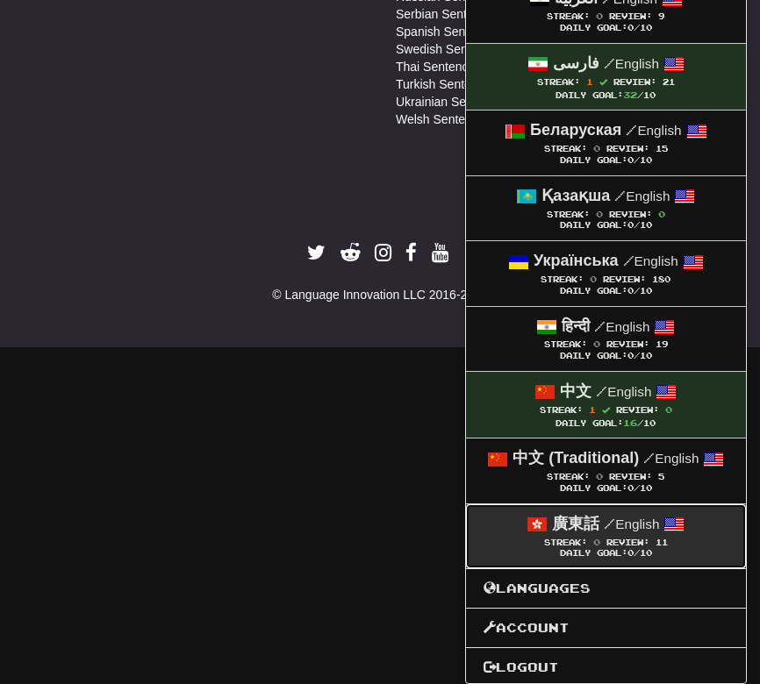
click at [609, 526] on span "/" at bounding box center [609, 524] width 11 height 16
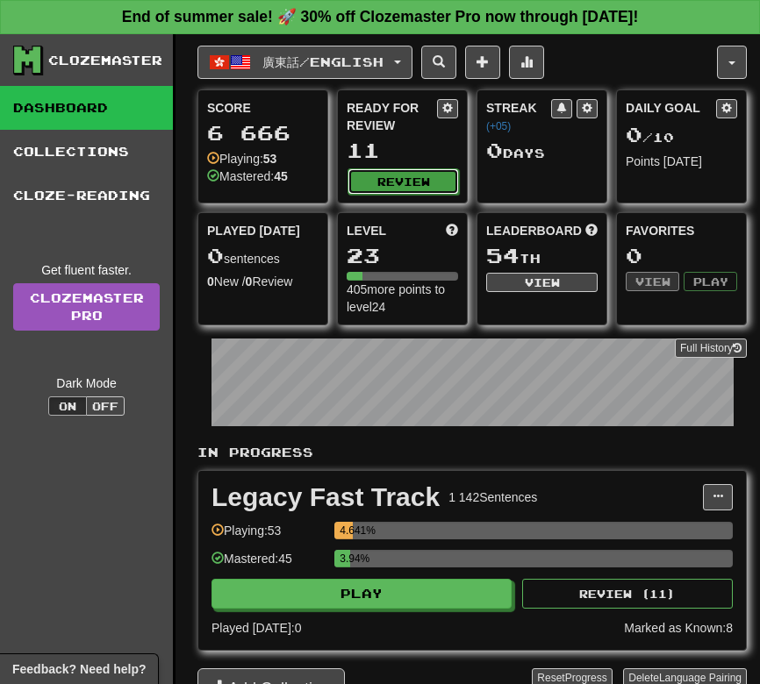
click at [415, 187] on button "Review" at bounding box center [402, 181] width 111 height 26
select select "**"
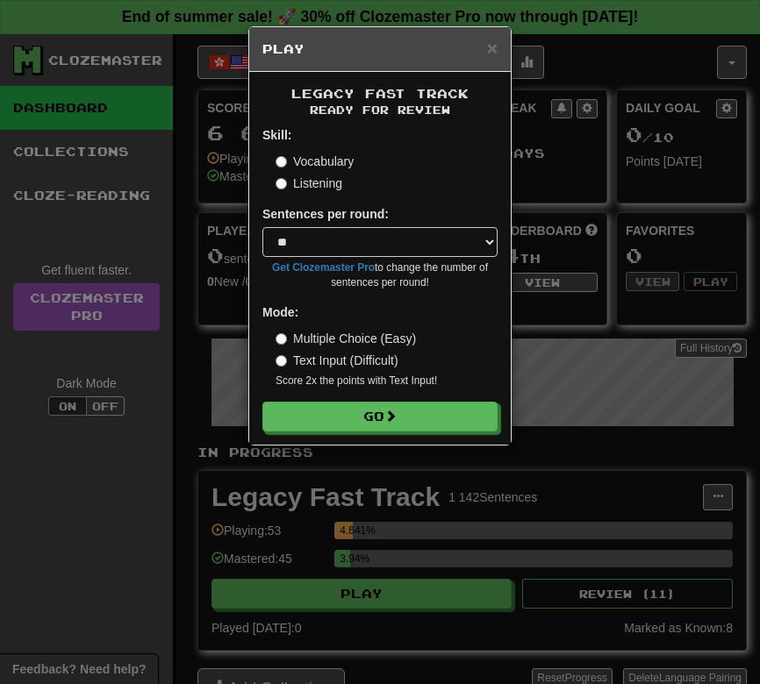
click at [296, 176] on label "Listening" at bounding box center [309, 184] width 67 height 18
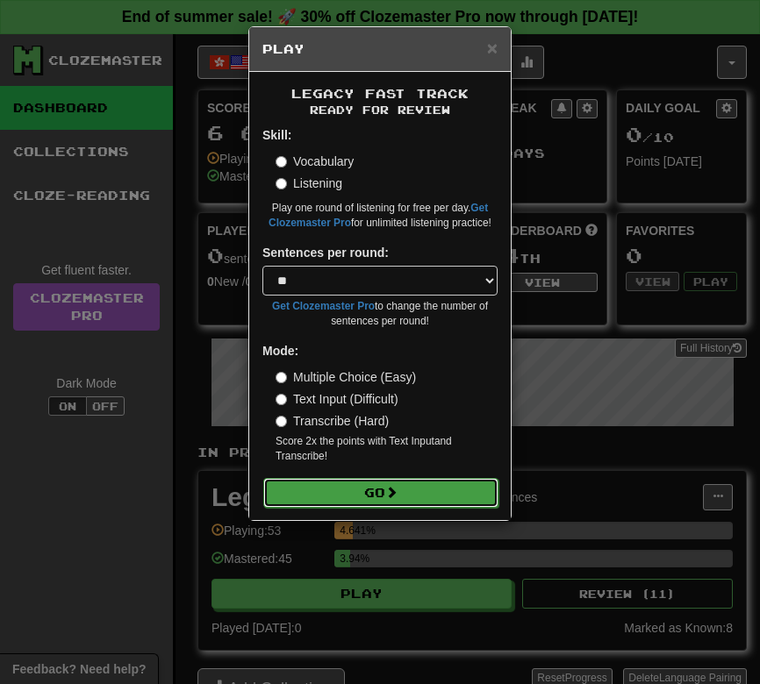
click at [333, 488] on button "Go" at bounding box center [380, 493] width 235 height 30
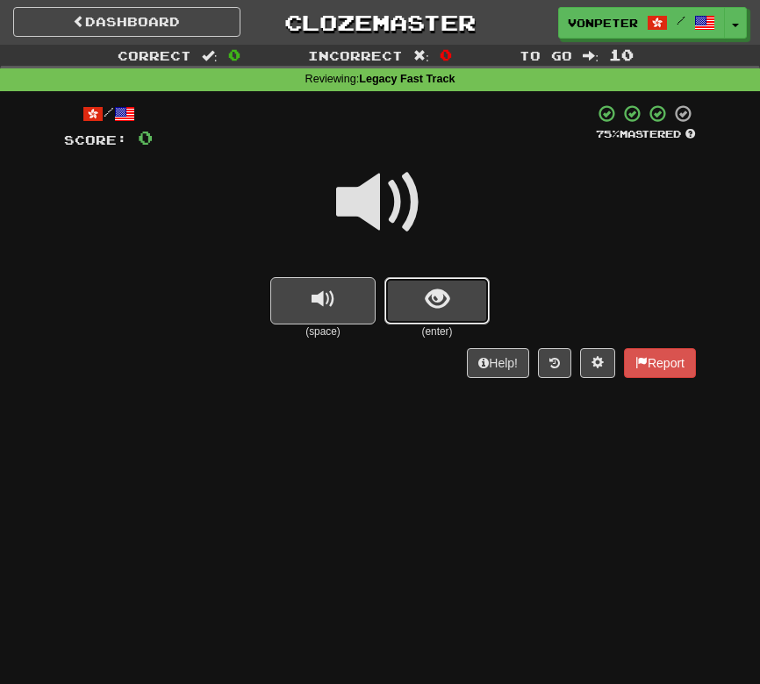
click at [404, 299] on button "show sentence" at bounding box center [436, 300] width 105 height 47
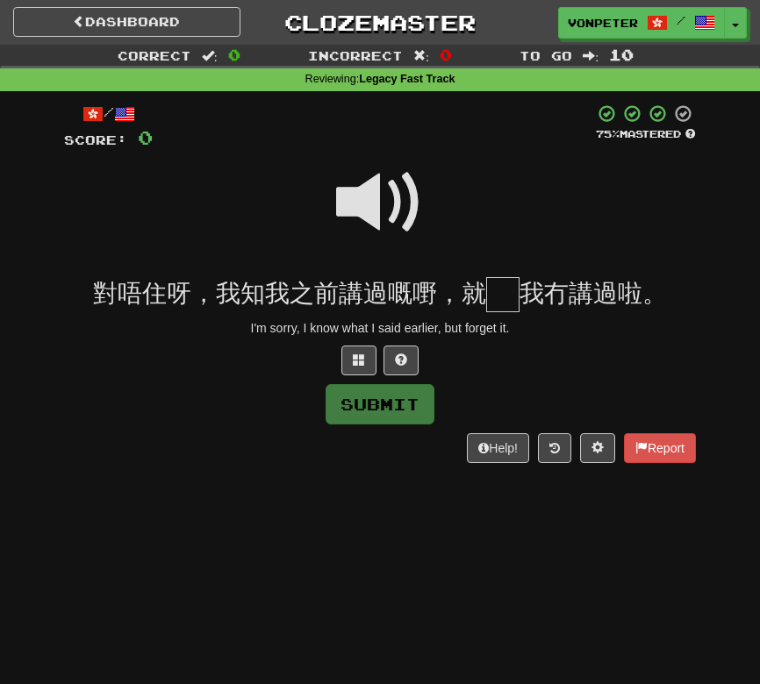
click at [390, 216] on span at bounding box center [380, 203] width 88 height 88
click at [500, 293] on input "text" at bounding box center [502, 294] width 33 height 35
click at [413, 350] on button at bounding box center [400, 361] width 35 height 30
type input "*"
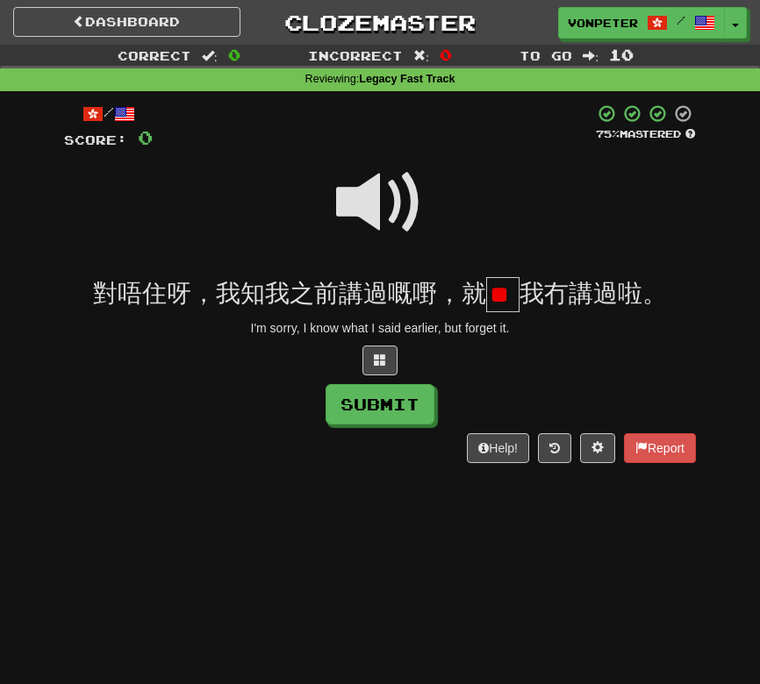
scroll to position [0, 23]
type input "*"
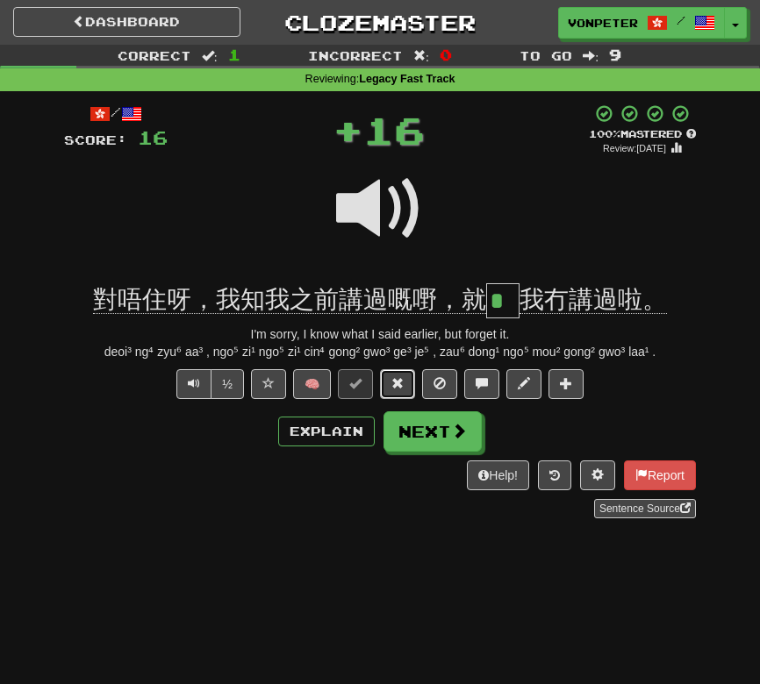
click at [398, 397] on button at bounding box center [397, 384] width 35 height 30
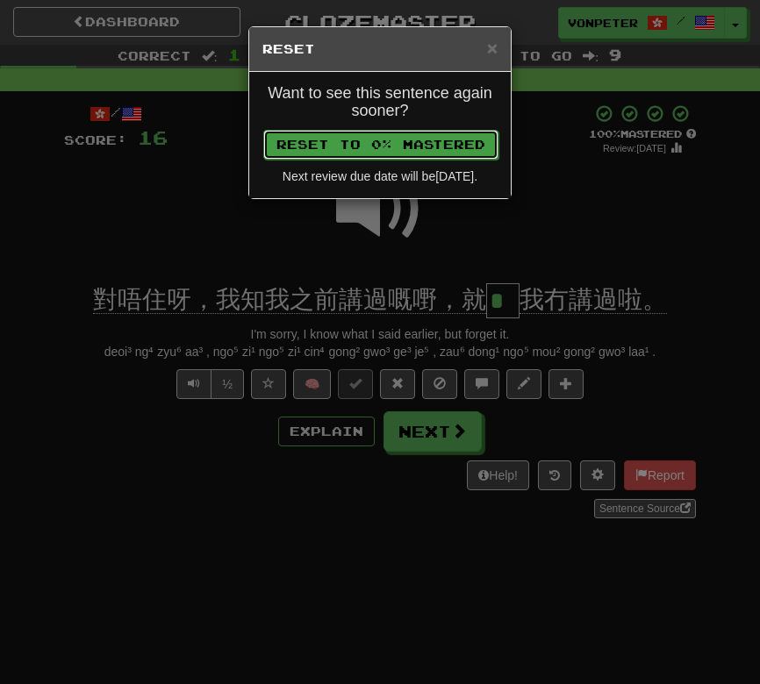
click at [325, 141] on button "Reset to 0% Mastered" at bounding box center [380, 145] width 235 height 30
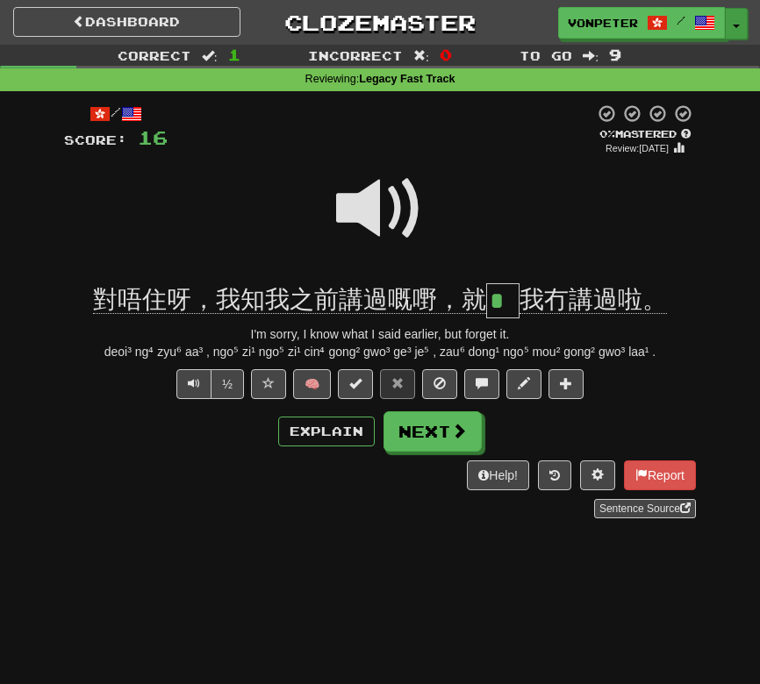
click at [746, 21] on button "Toggle Dropdown" at bounding box center [736, 24] width 23 height 32
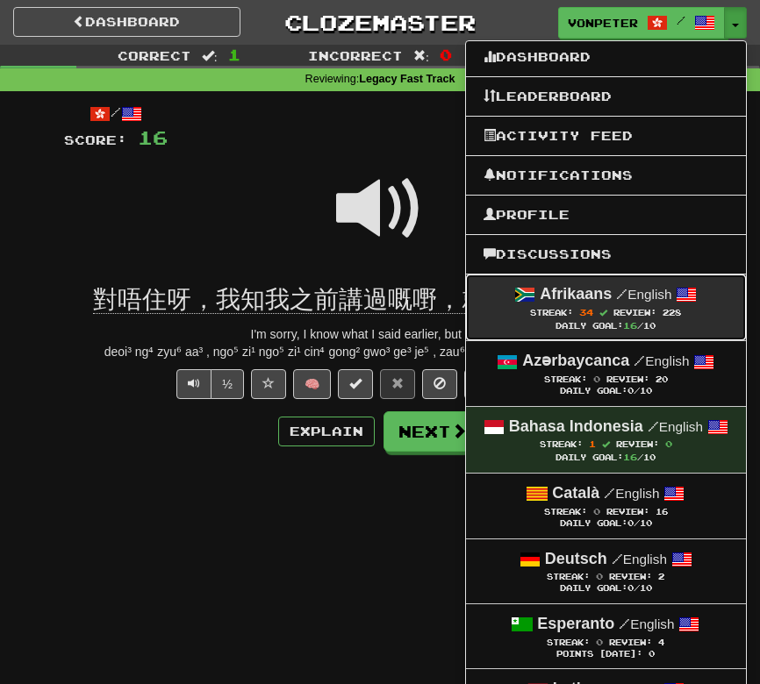
click at [567, 296] on strong "Afrikaans" at bounding box center [576, 294] width 72 height 18
